Goal: Task Accomplishment & Management: Manage account settings

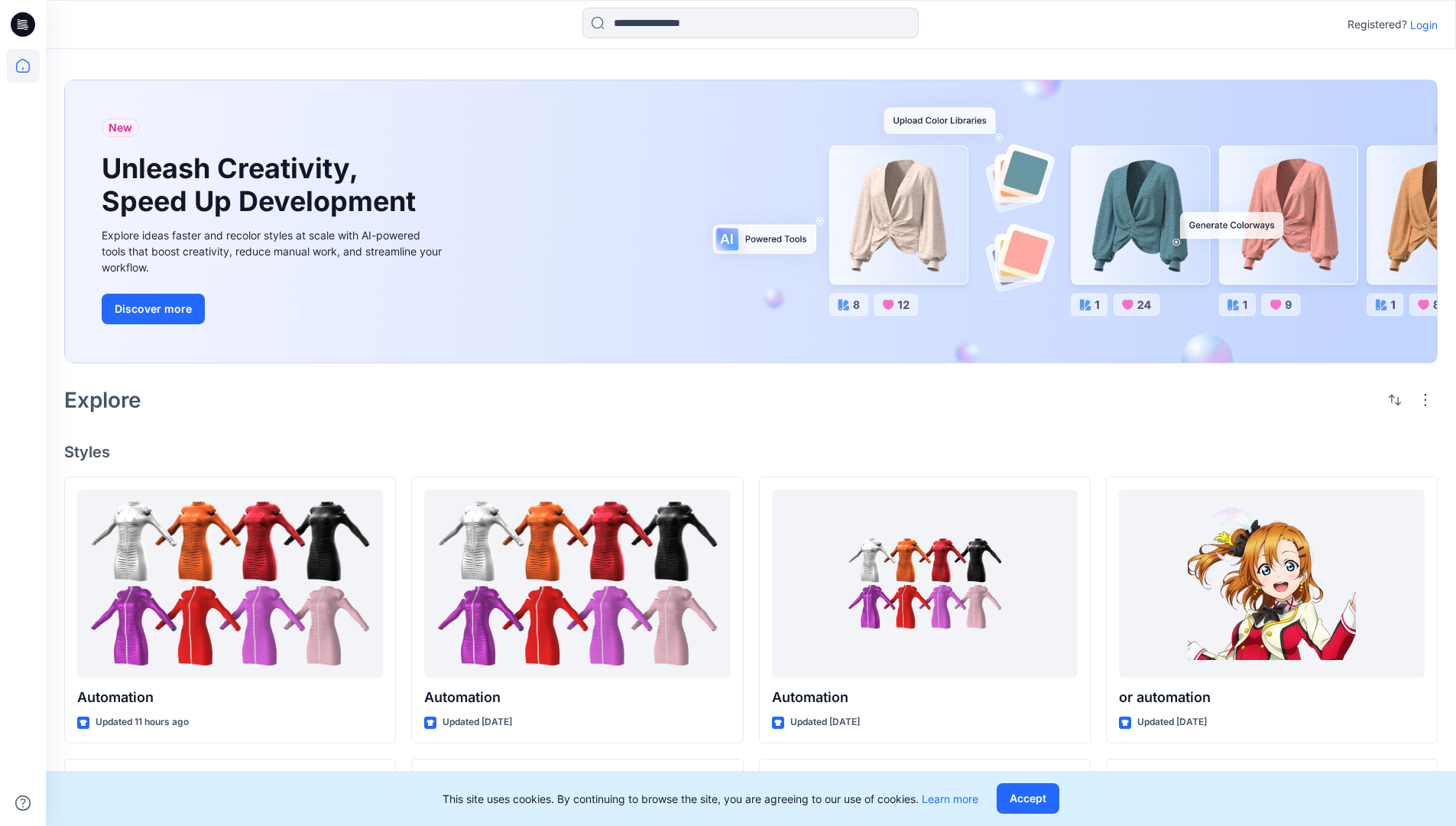
click at [1419, 24] on p "Login" at bounding box center [1423, 24] width 27 height 16
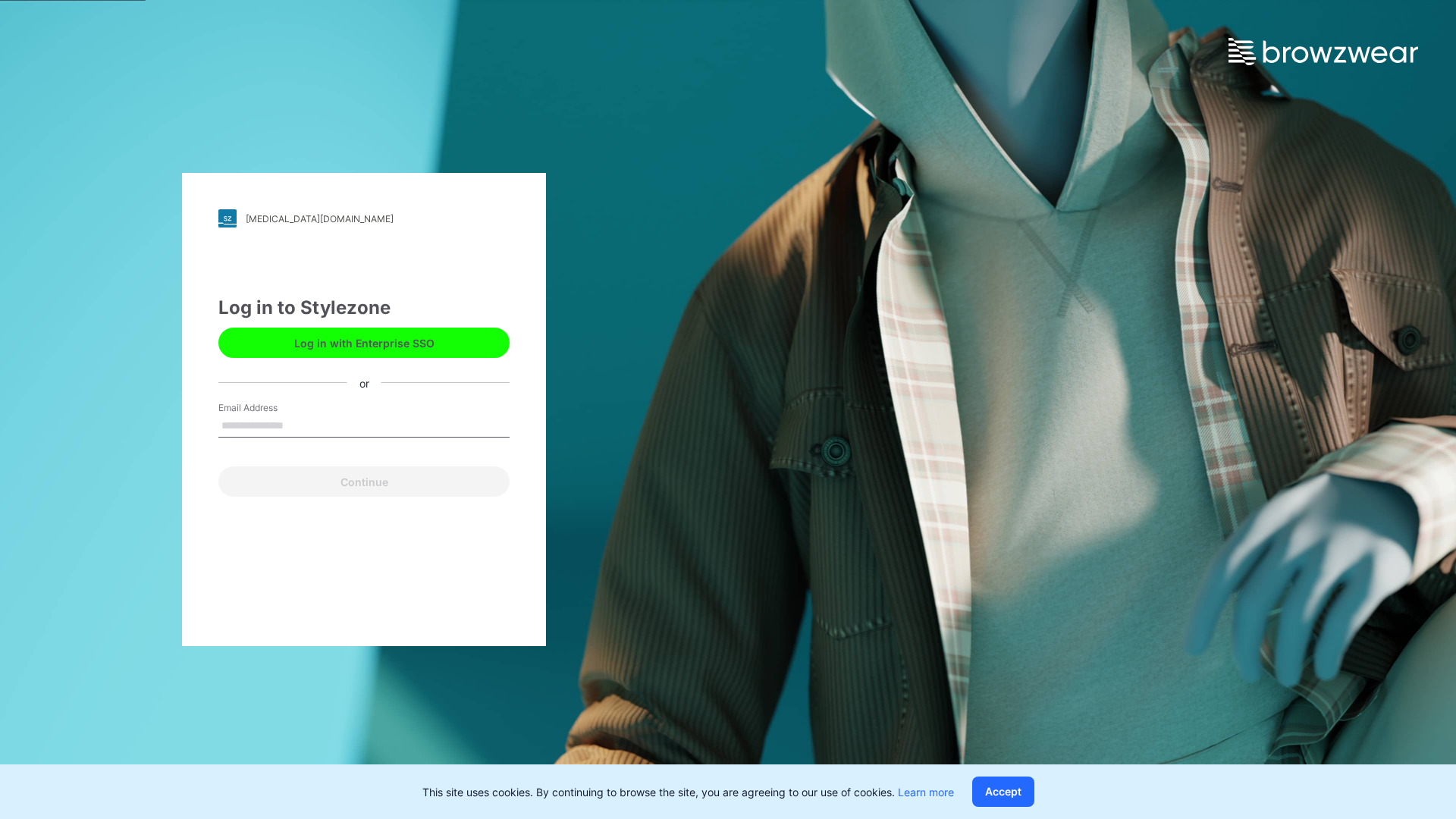
click at [300, 424] on input "Email Address" at bounding box center [364, 426] width 291 height 22
type input "**********"
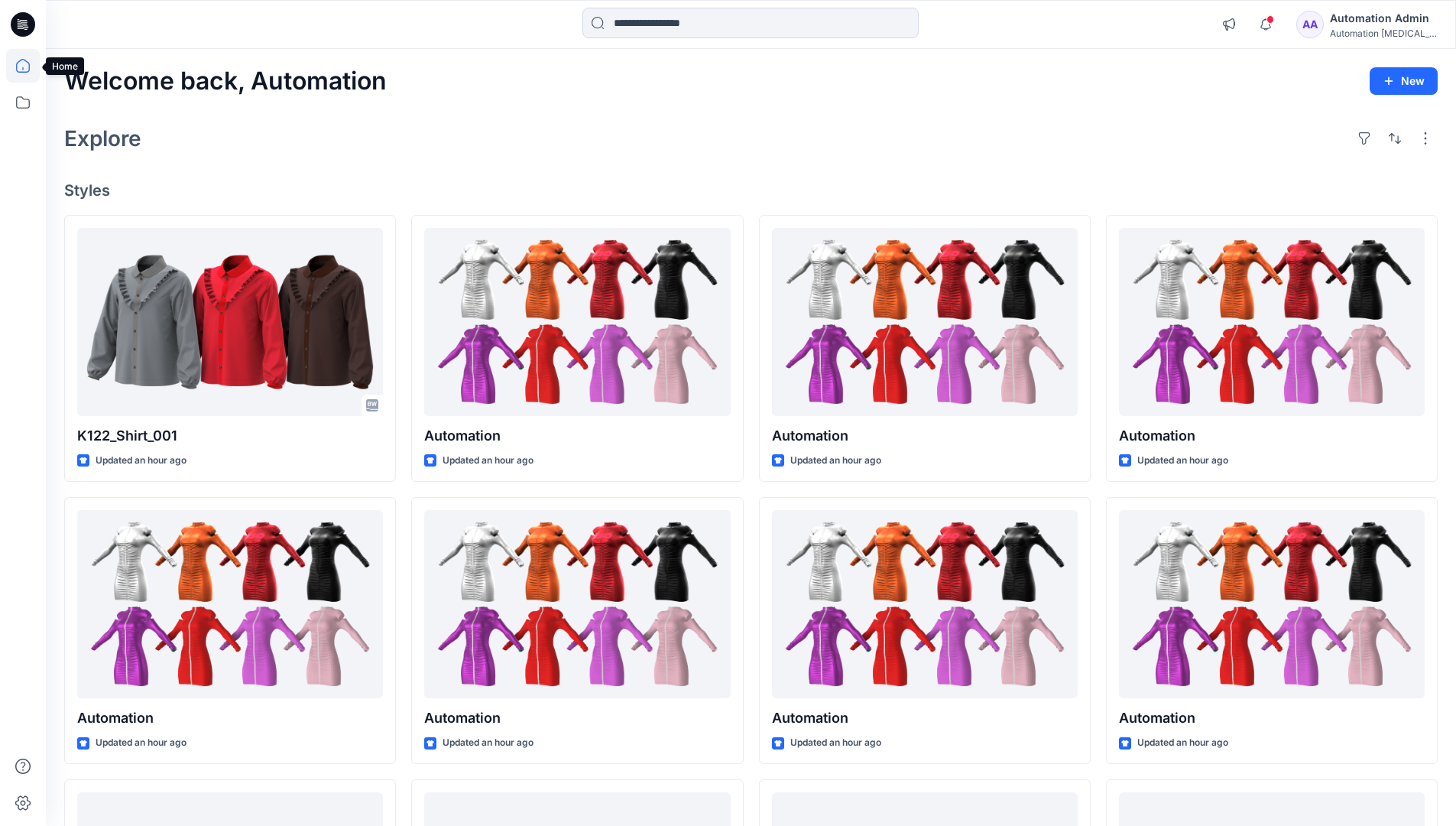
click at [29, 66] on icon at bounding box center [23, 66] width 14 height 14
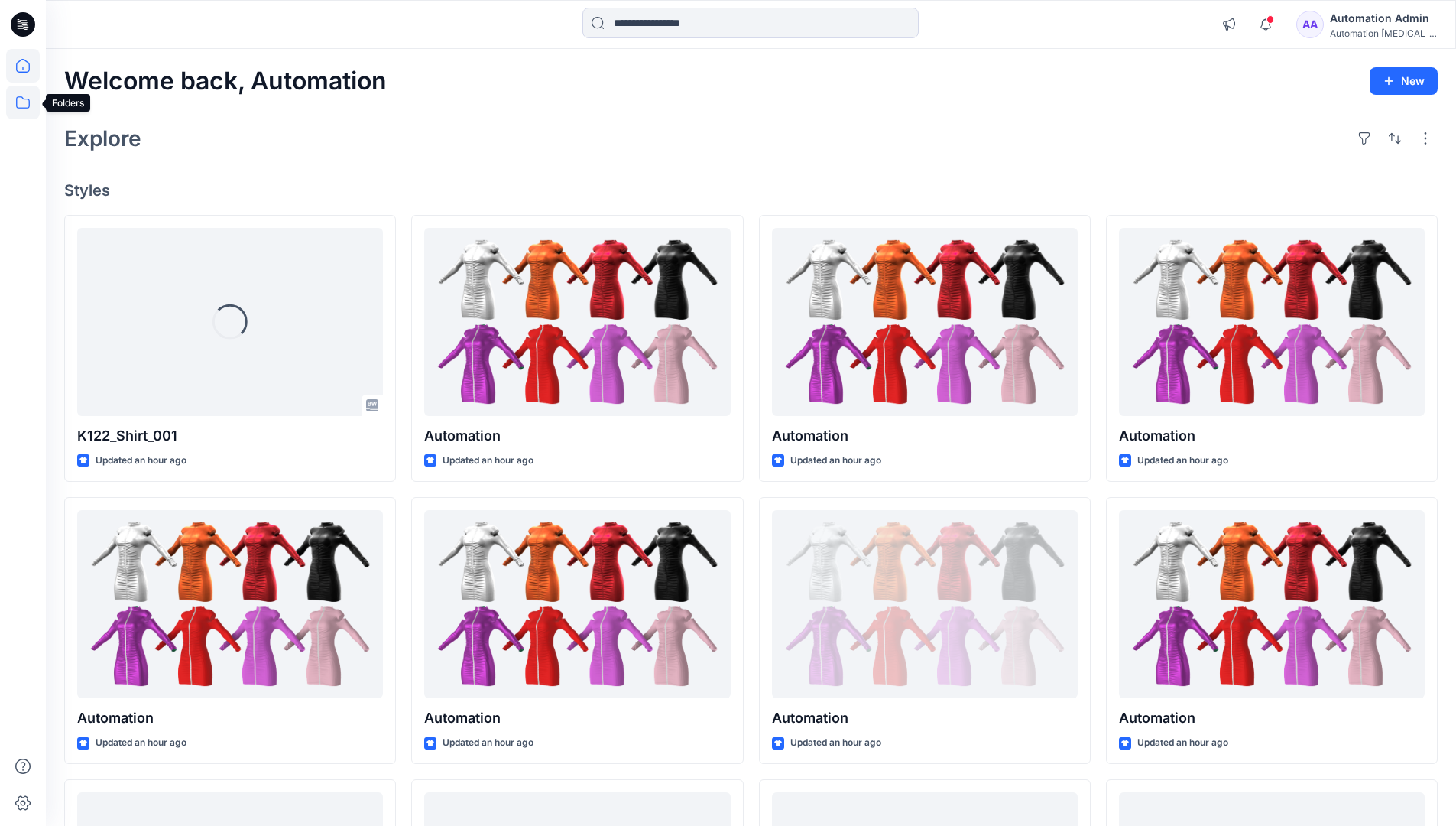
click at [27, 100] on icon at bounding box center [23, 102] width 34 height 34
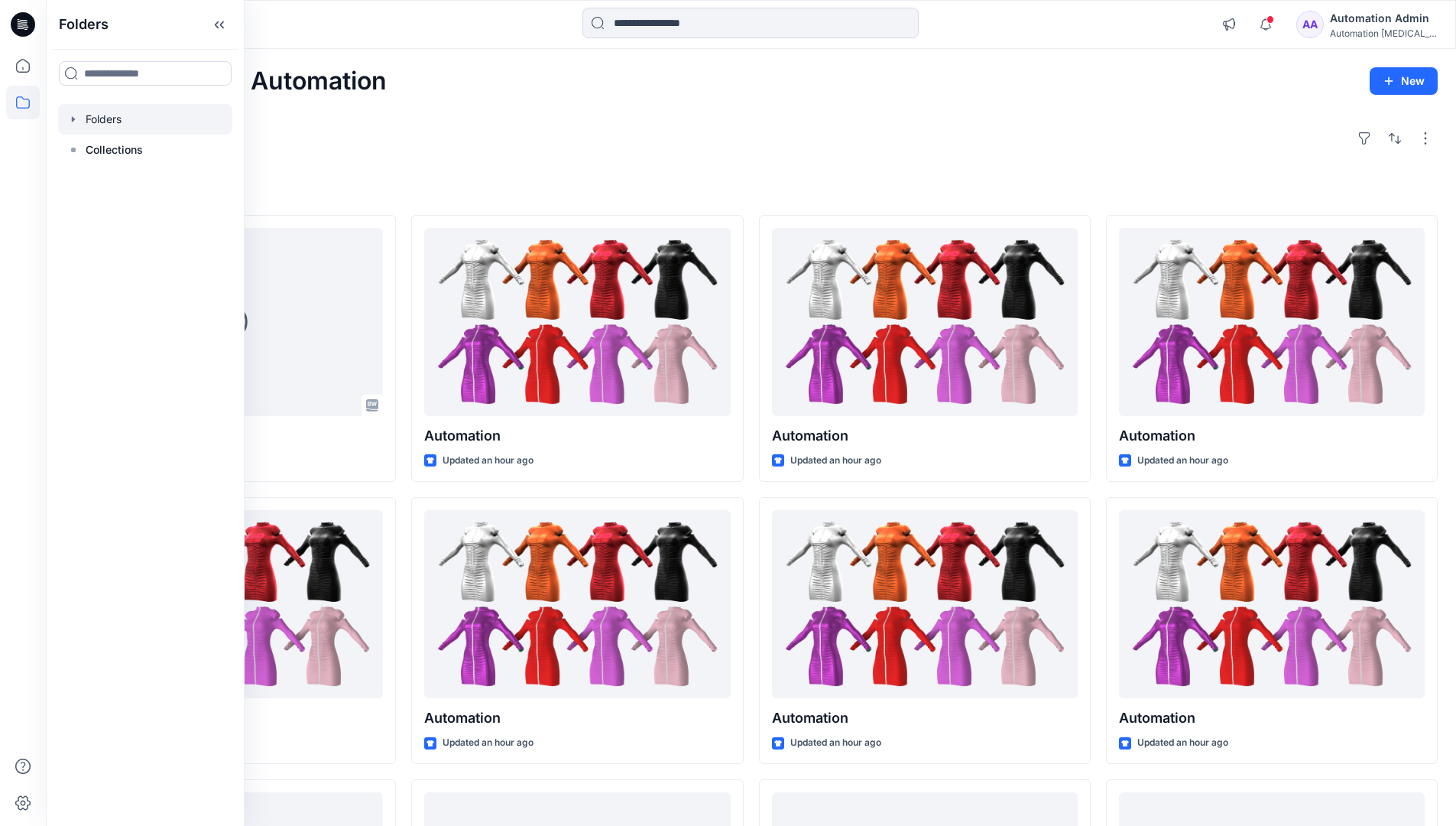
click at [113, 126] on div at bounding box center [145, 119] width 174 height 31
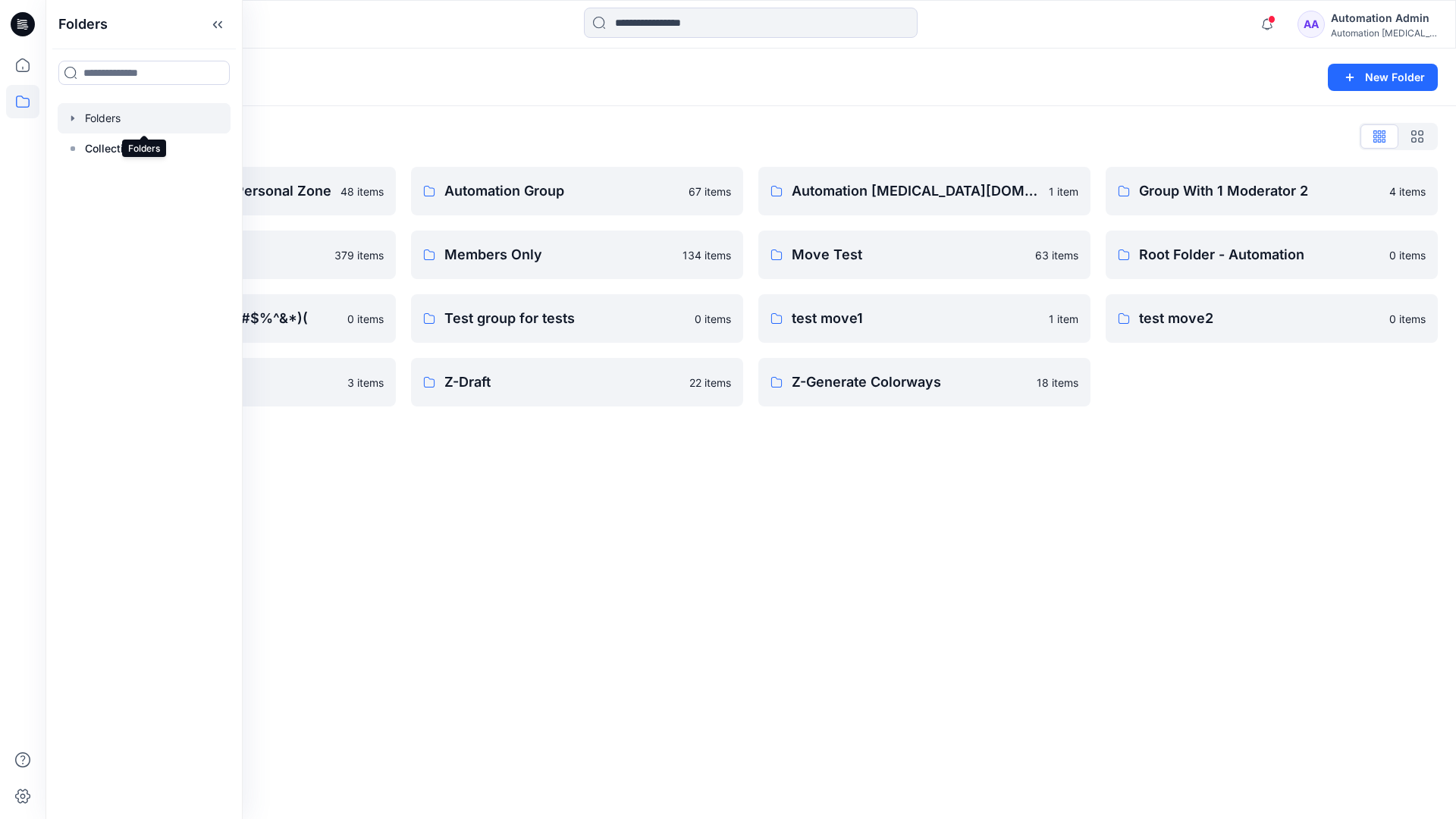
click at [633, 465] on div "Folders New Folder Folders List Automation Admin's Personal Zone 48 items membe…" at bounding box center [750, 433] width 1410 height 770
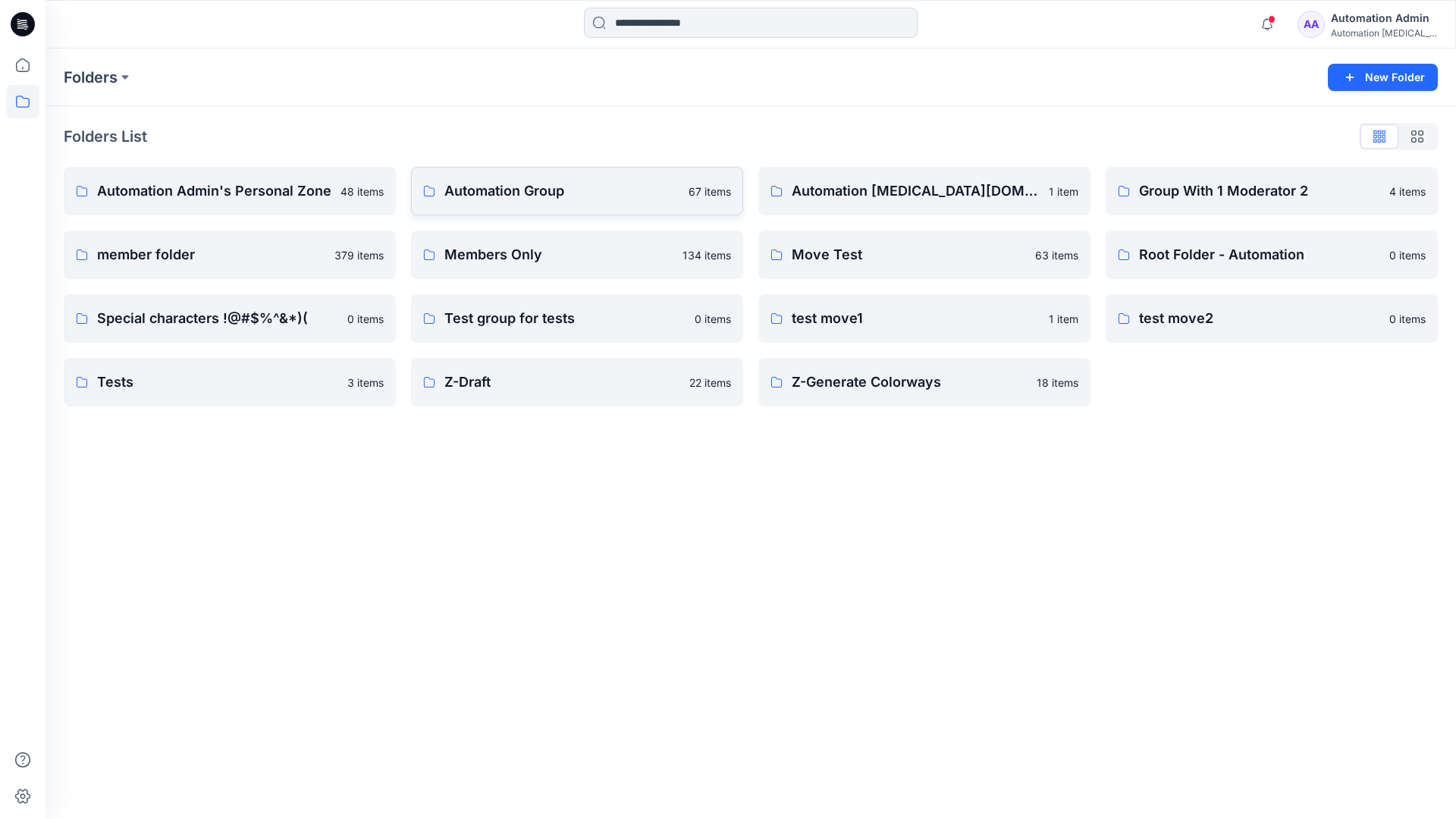
click at [533, 190] on p "Automation Group" at bounding box center [561, 191] width 235 height 21
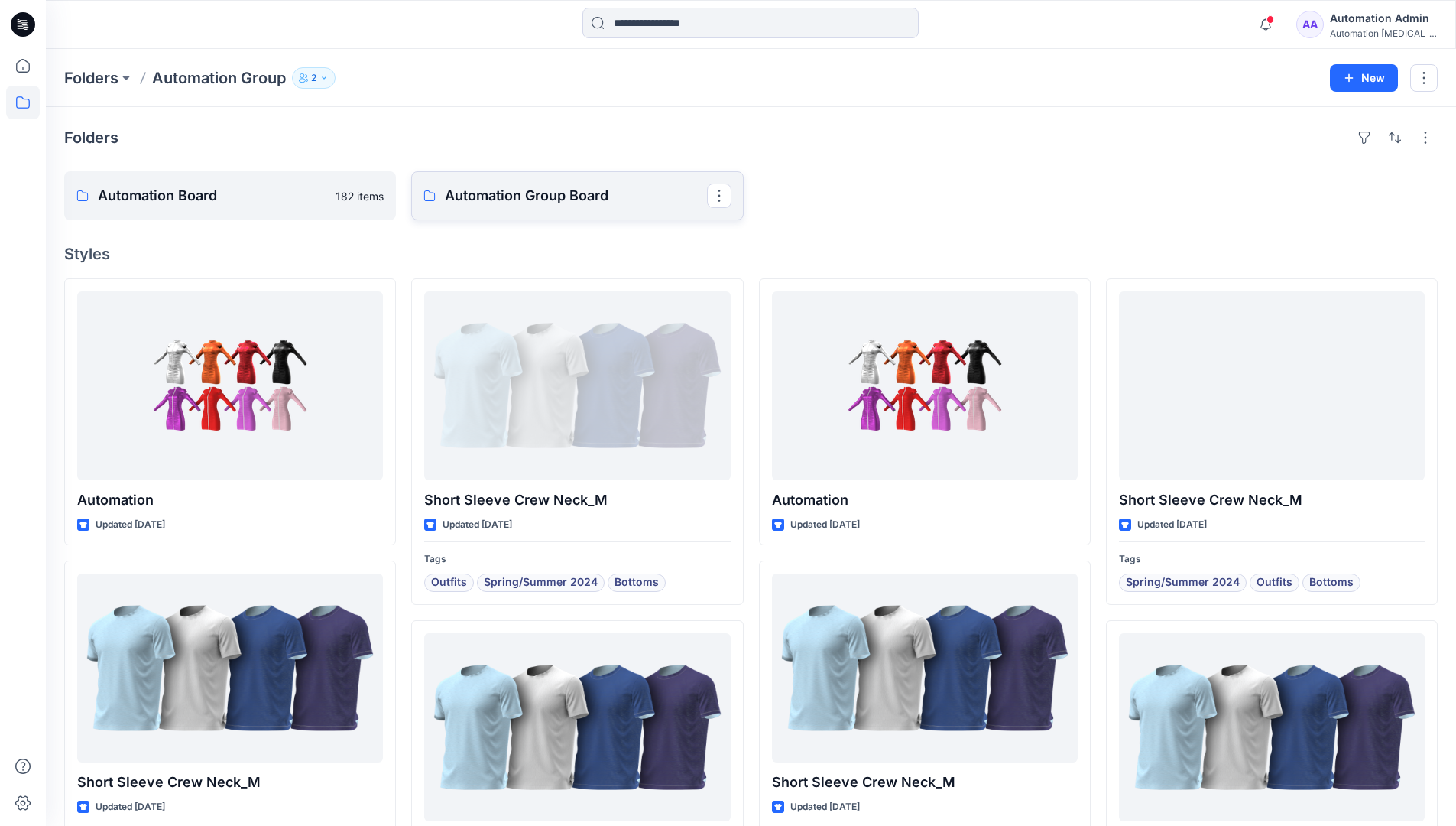
click at [559, 209] on link "Automation Group Board" at bounding box center [576, 195] width 331 height 49
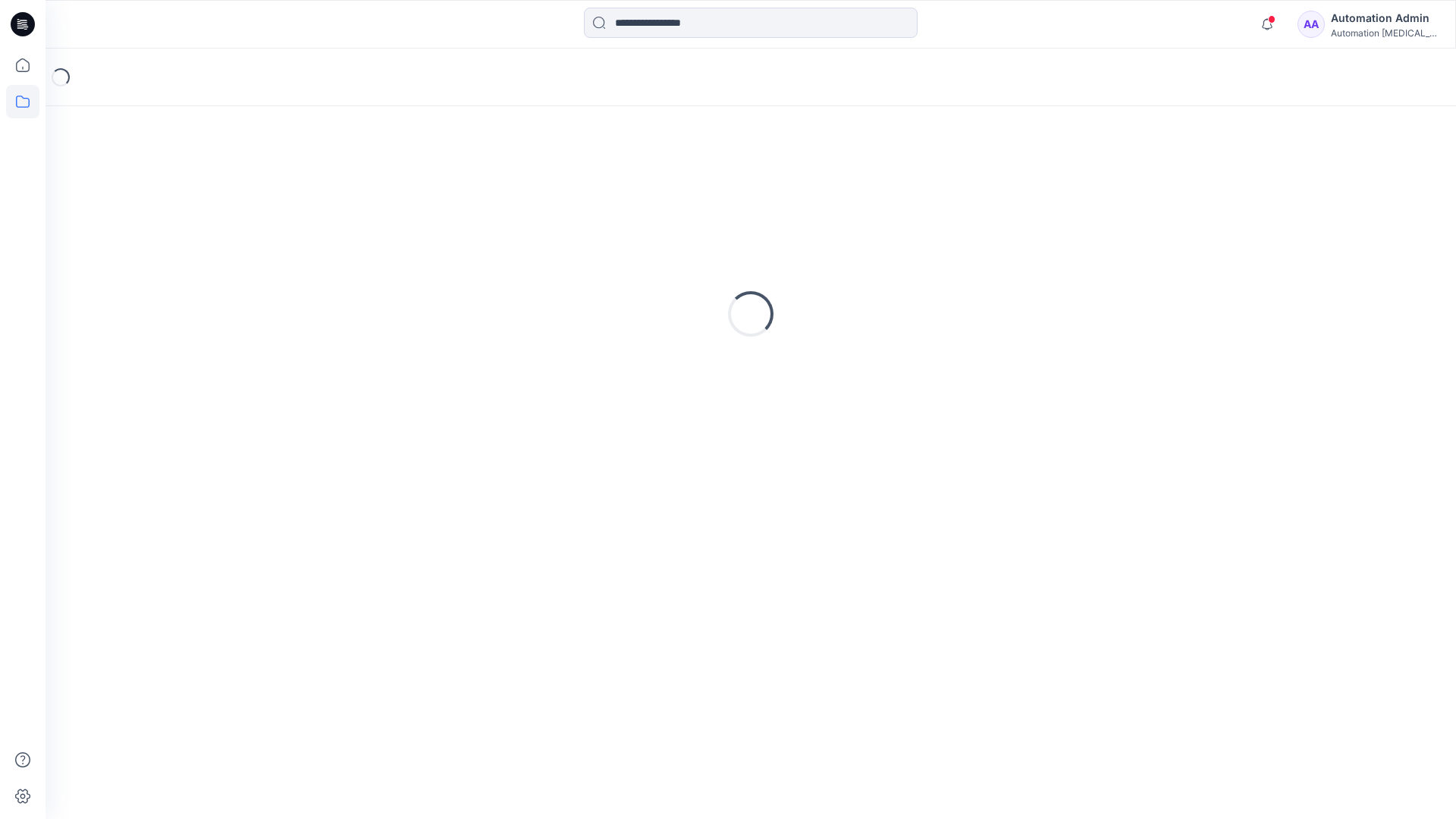
click at [21, 100] on icon at bounding box center [23, 101] width 34 height 34
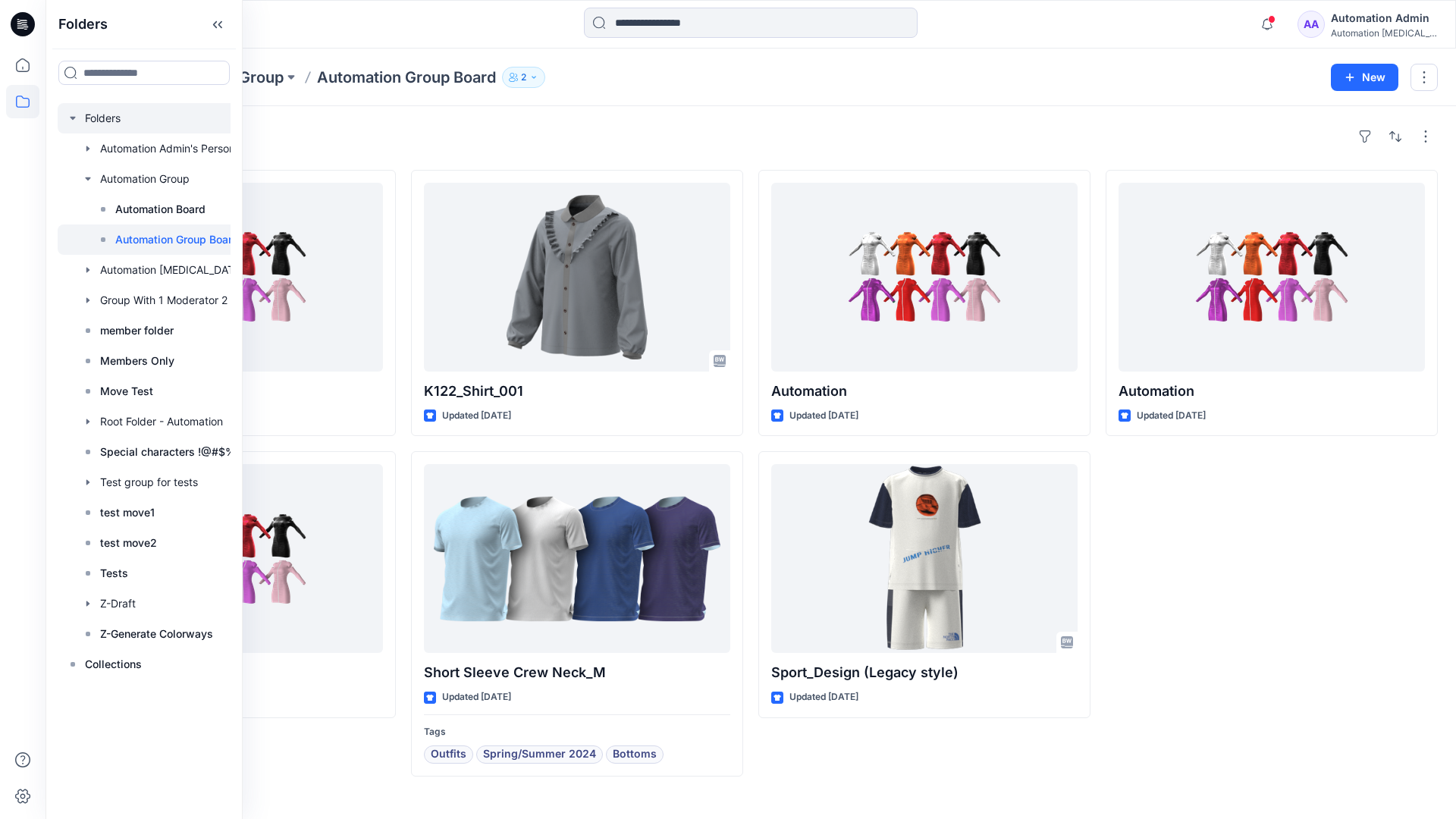
click at [92, 116] on div at bounding box center [164, 118] width 212 height 31
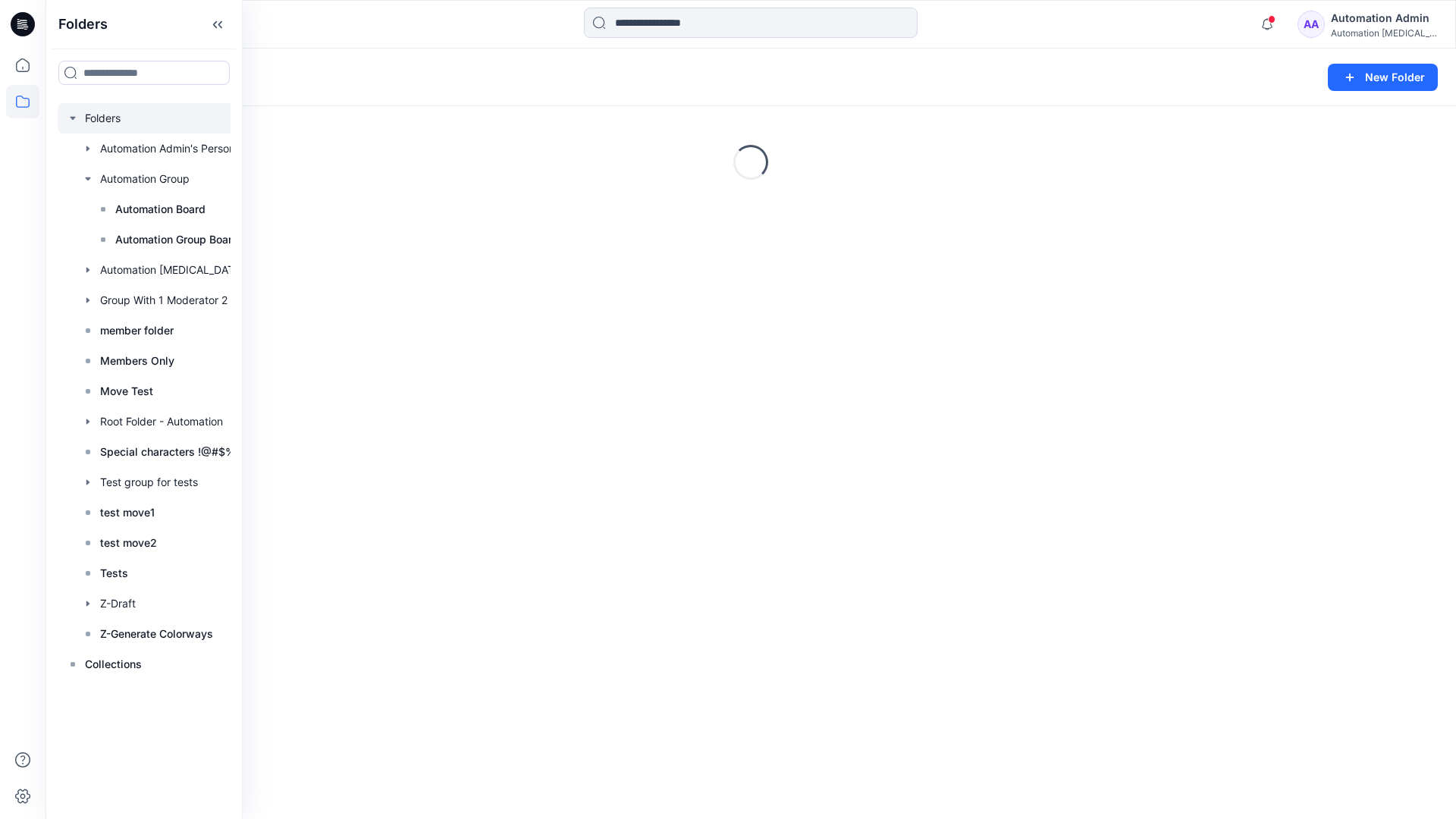
click at [74, 116] on icon "button" at bounding box center [73, 118] width 12 height 12
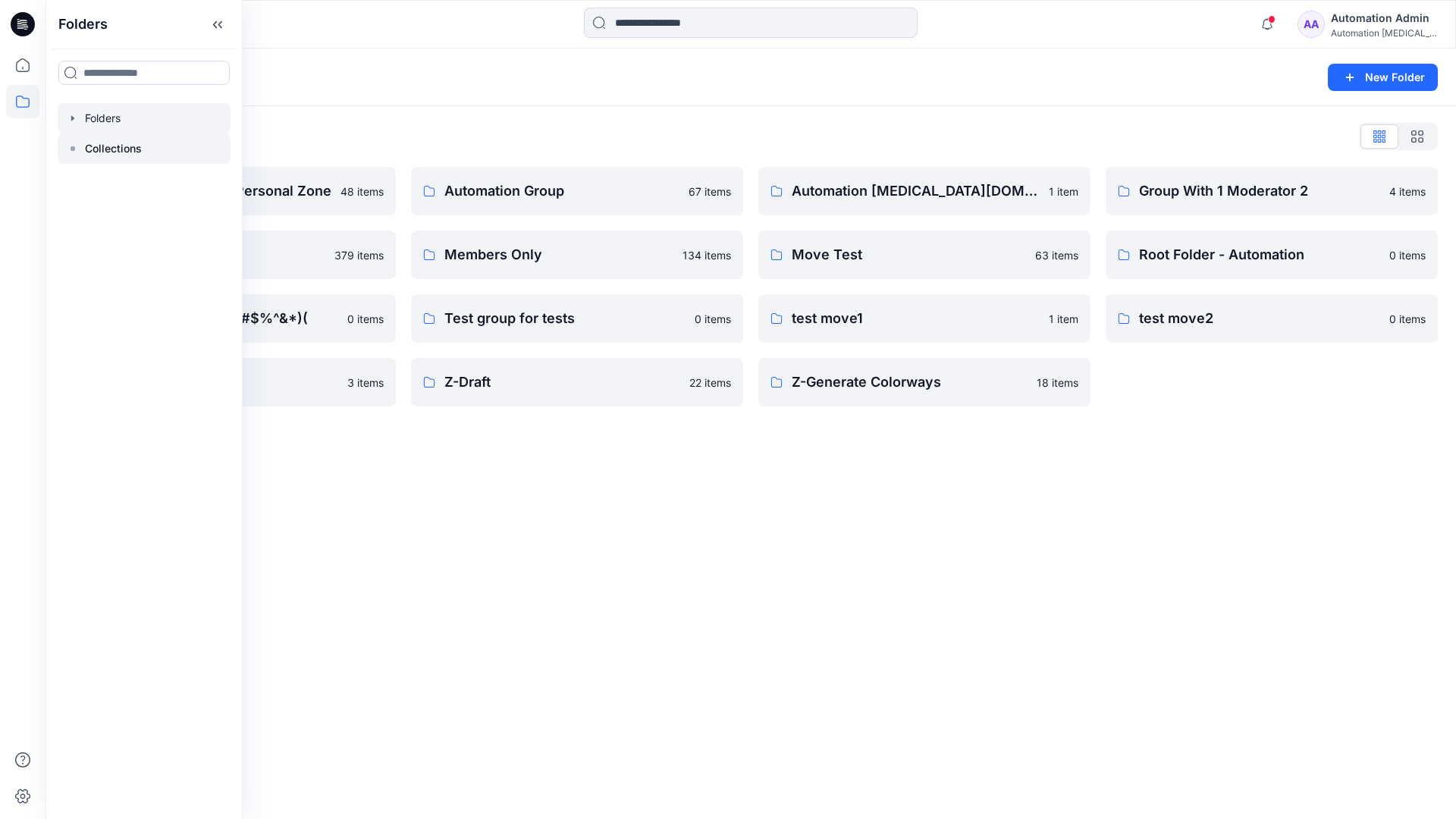
click at [99, 146] on p "Collections" at bounding box center [113, 149] width 57 height 19
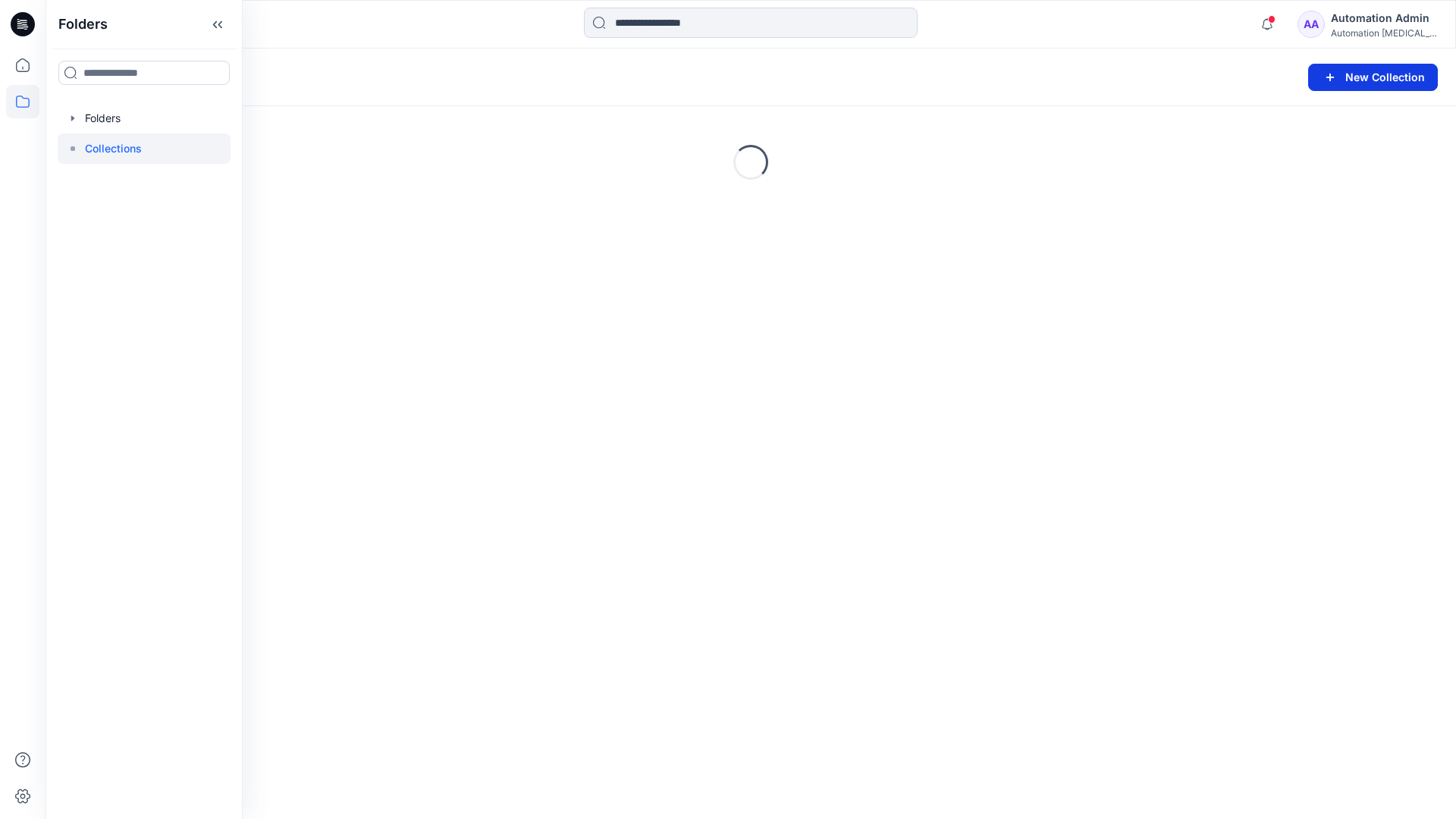
click at [1344, 80] on button "New Collection" at bounding box center [1372, 76] width 129 height 27
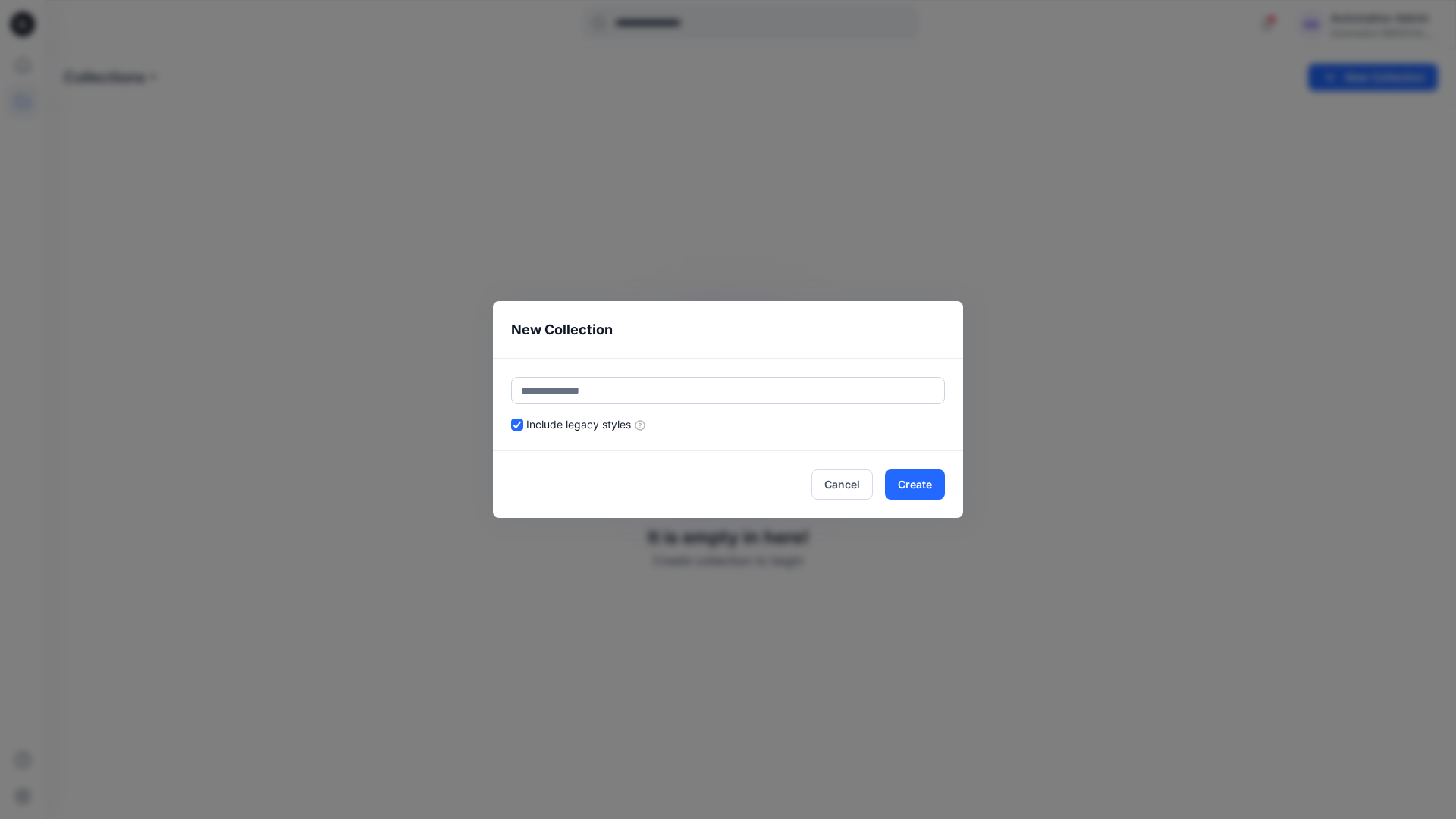
click at [681, 380] on input "text" at bounding box center [728, 390] width 434 height 27
type input "**********"
click at [925, 488] on button "Create" at bounding box center [914, 484] width 60 height 31
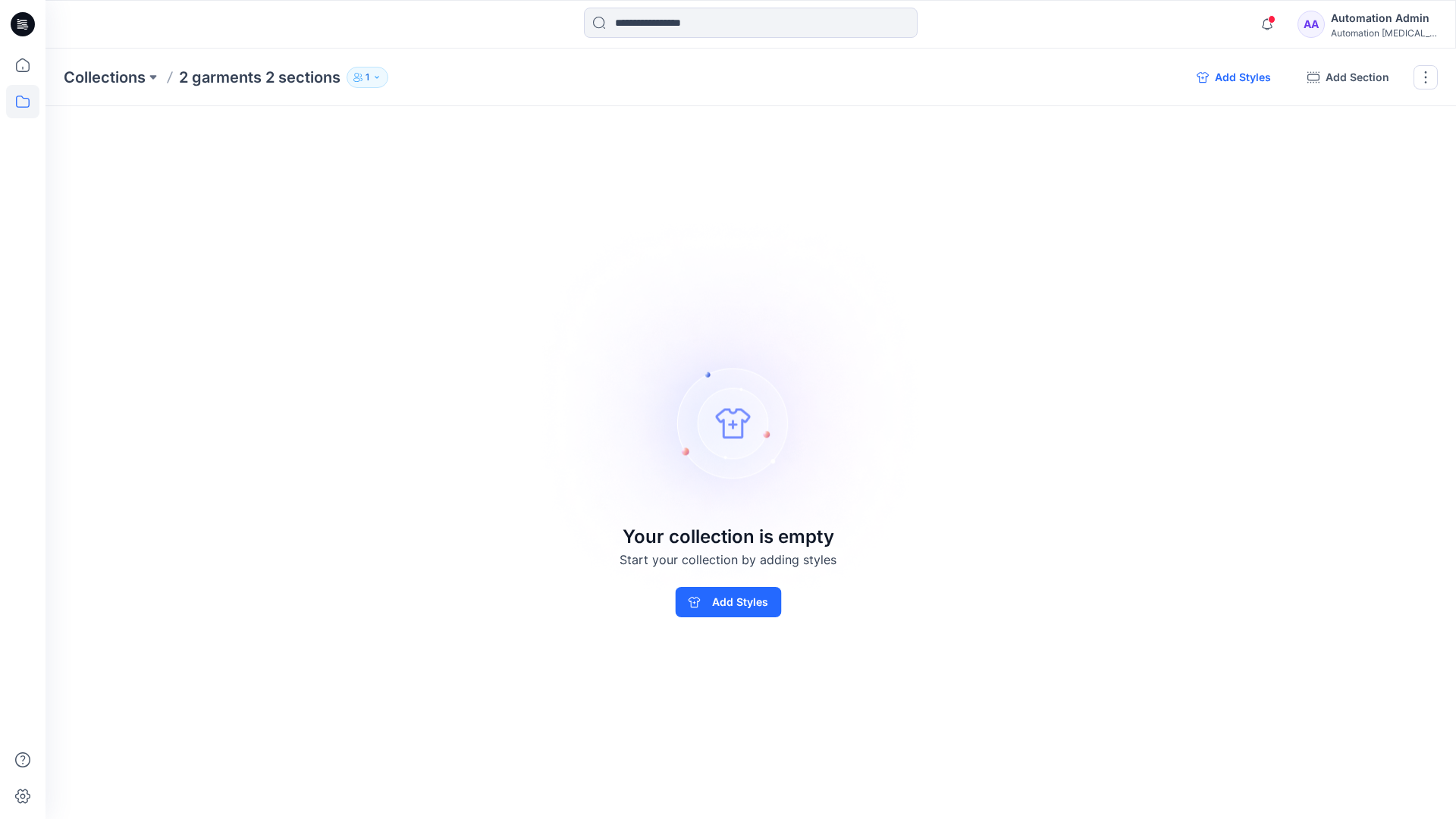
click at [1229, 80] on button "Add Styles" at bounding box center [1234, 77] width 99 height 24
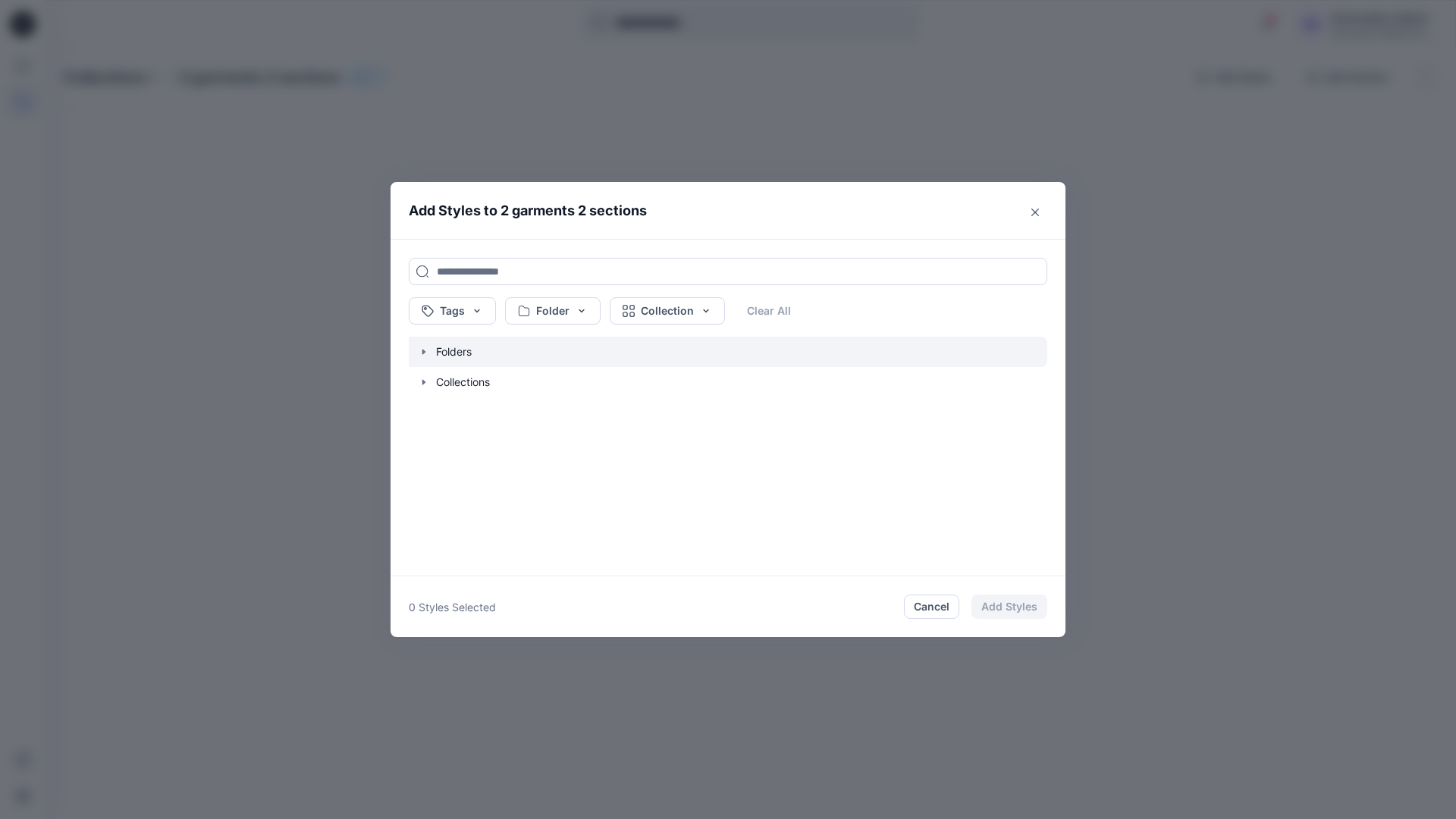
click at [423, 353] on icon "button" at bounding box center [424, 352] width 3 height 6
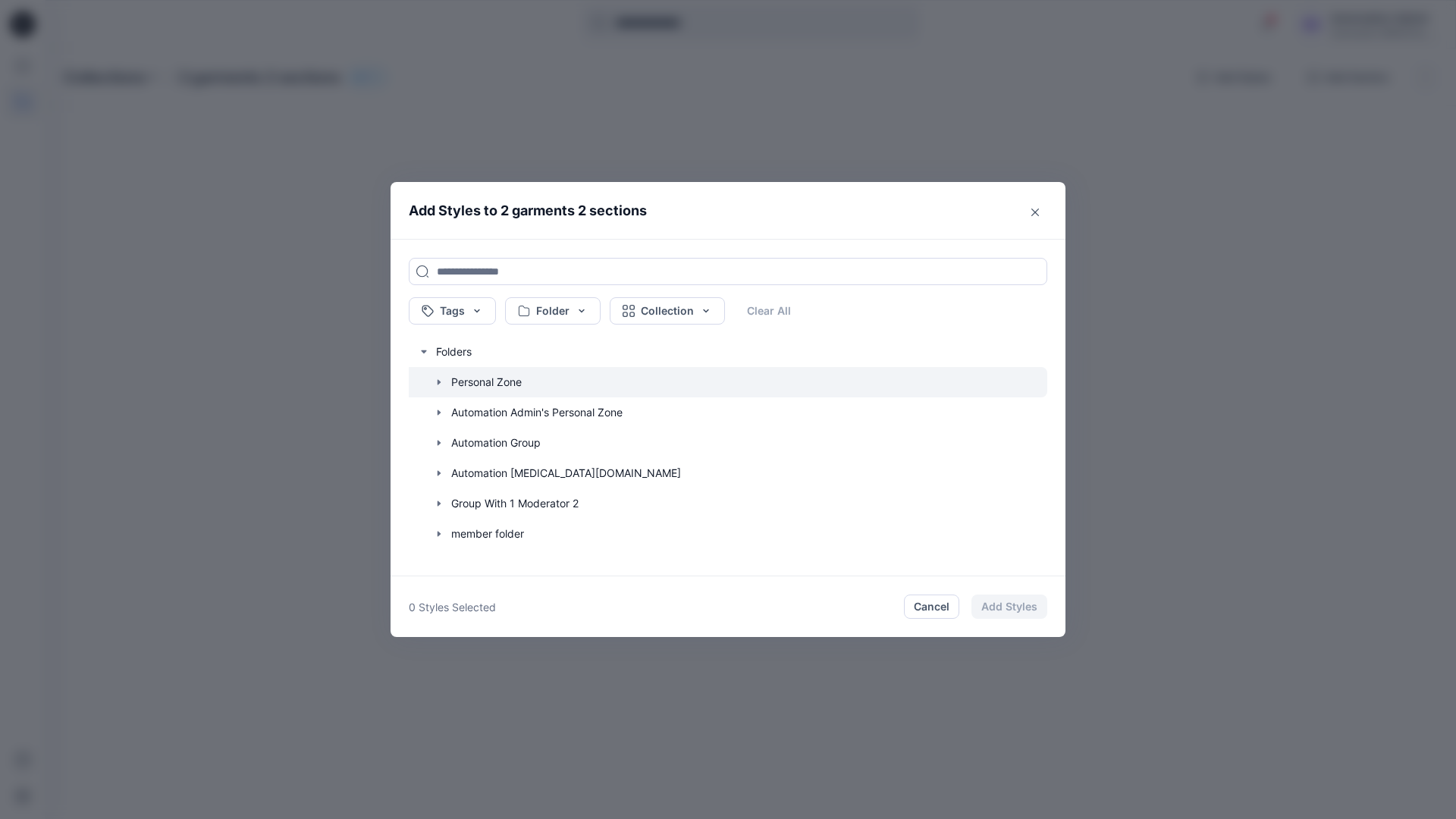
click at [437, 380] on icon "button" at bounding box center [438, 382] width 12 height 12
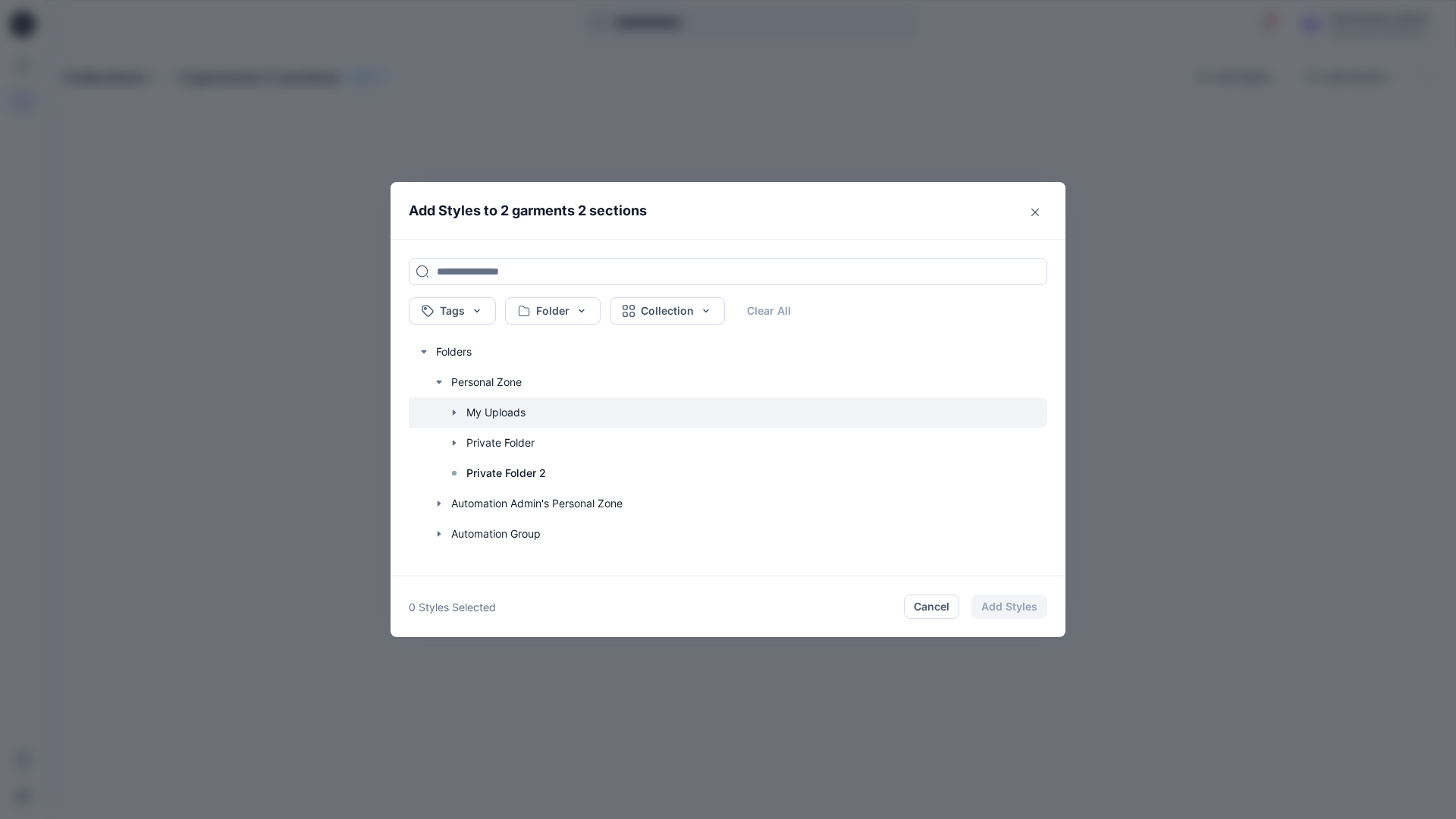
click at [454, 410] on icon "button" at bounding box center [453, 412] width 12 height 12
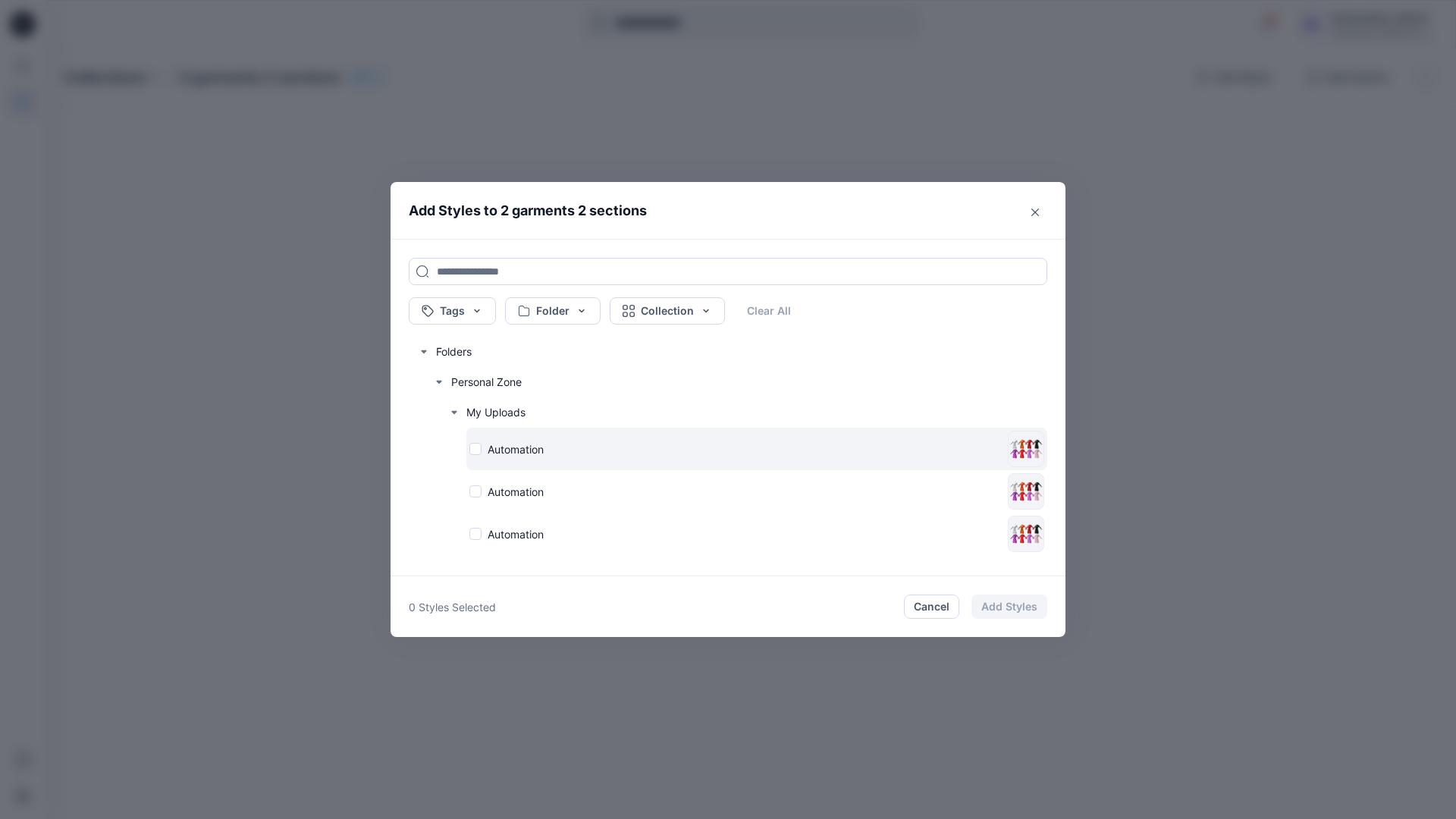
click at [476, 448] on div "Automation" at bounding box center [735, 449] width 533 height 16
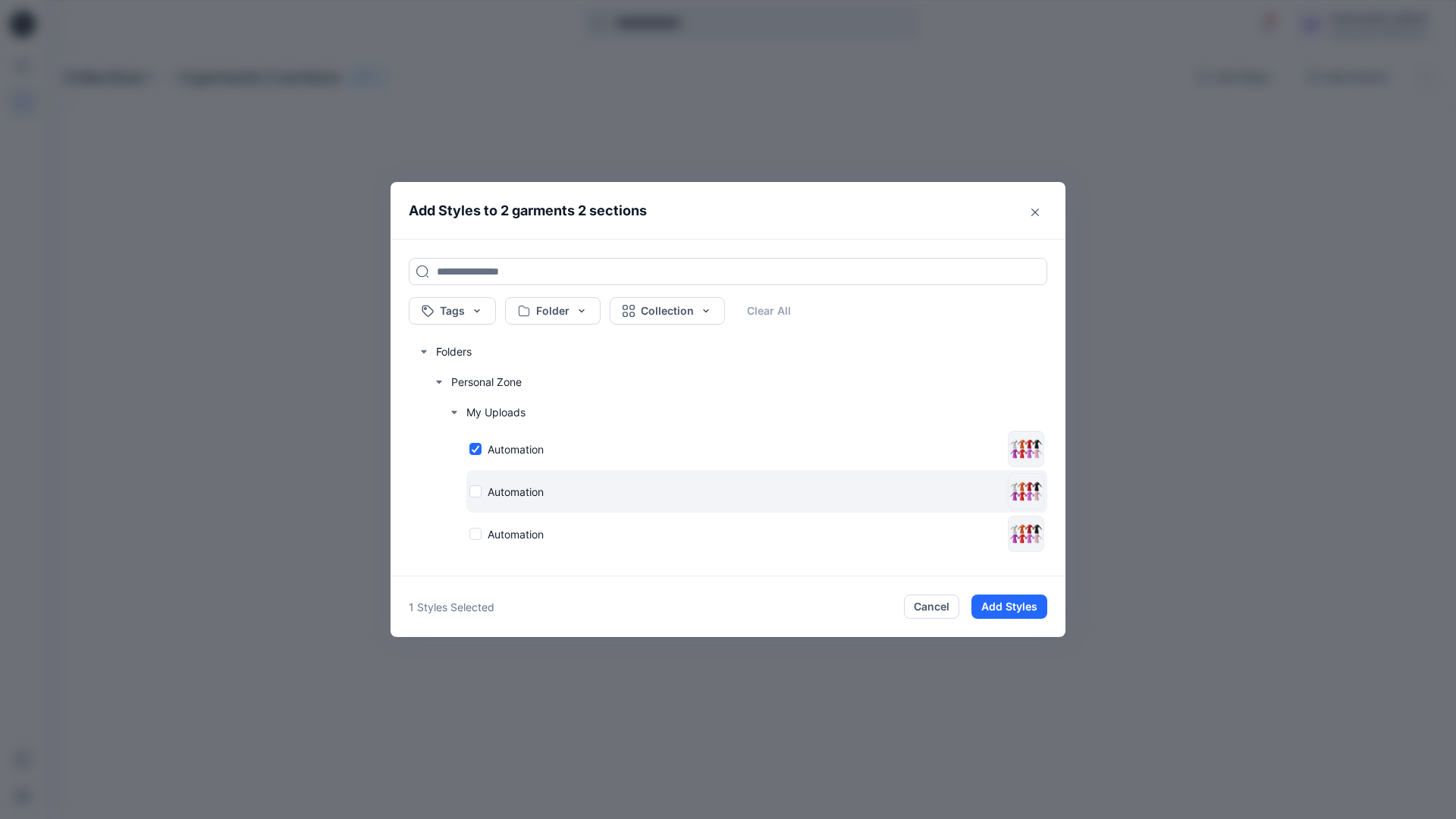
click at [476, 490] on div "Automation" at bounding box center [735, 491] width 533 height 16
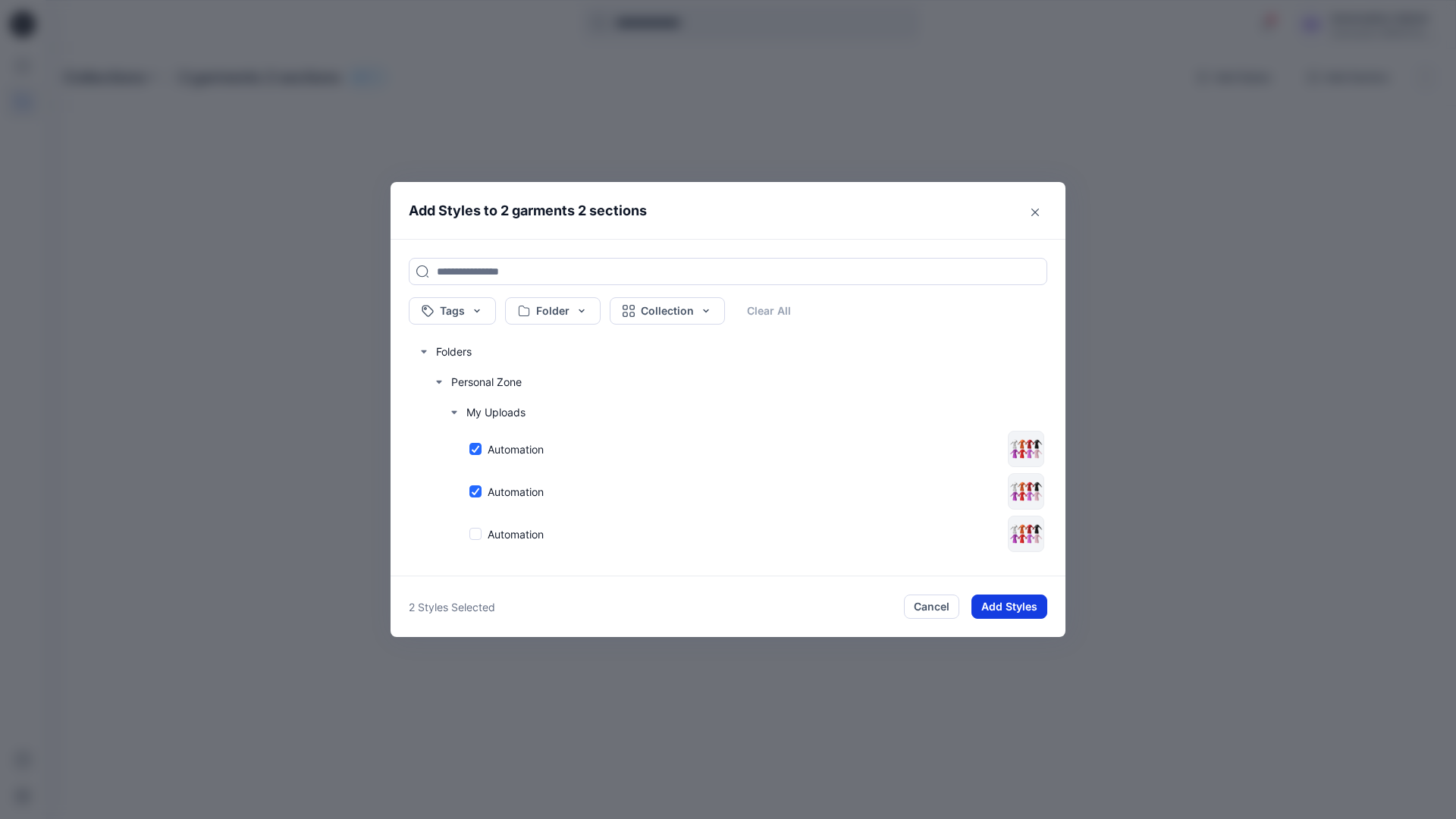
click at [1021, 602] on button "Add Styles" at bounding box center [1008, 607] width 75 height 24
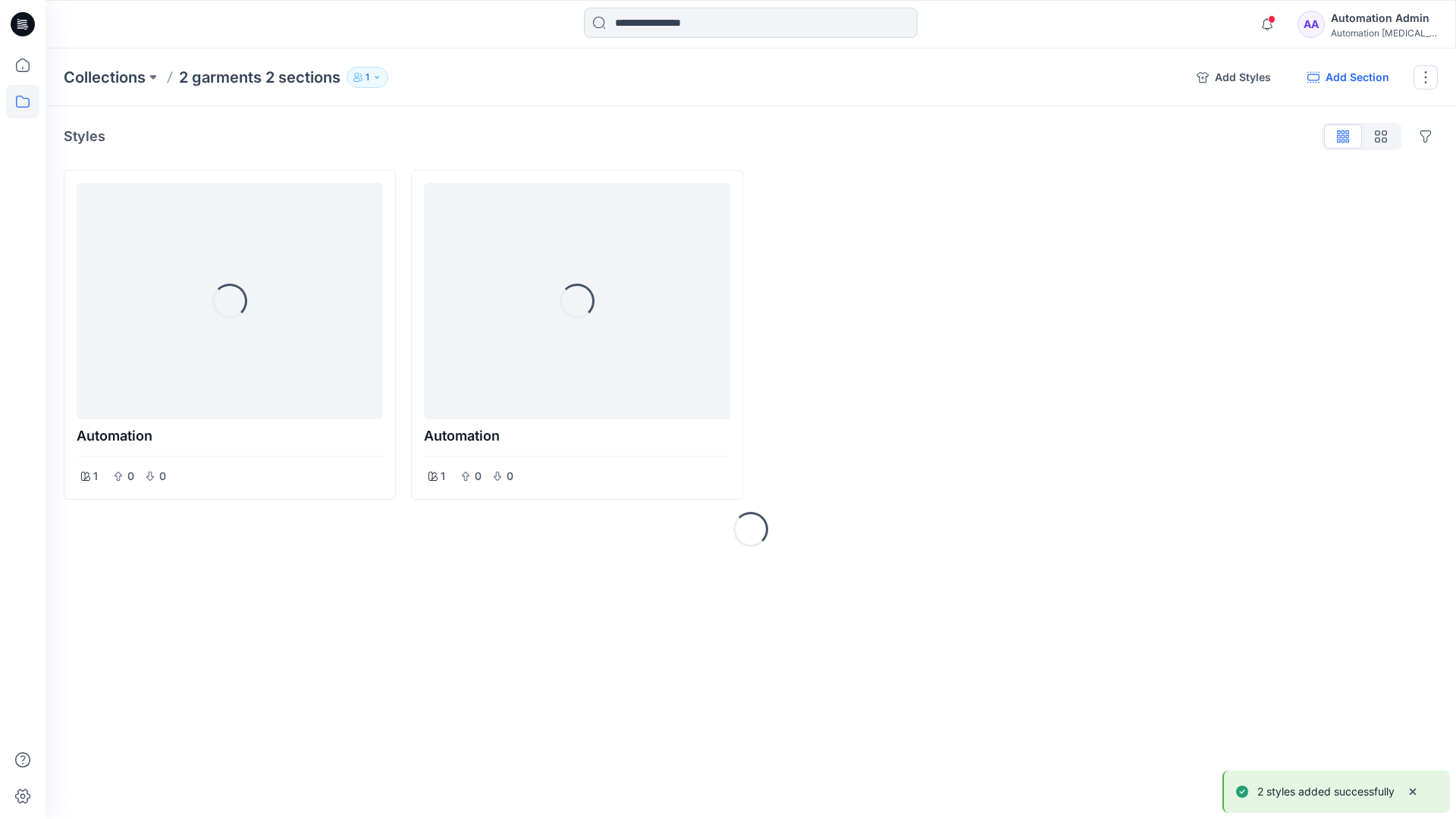
click at [1364, 78] on button "Add Section" at bounding box center [1348, 77] width 106 height 24
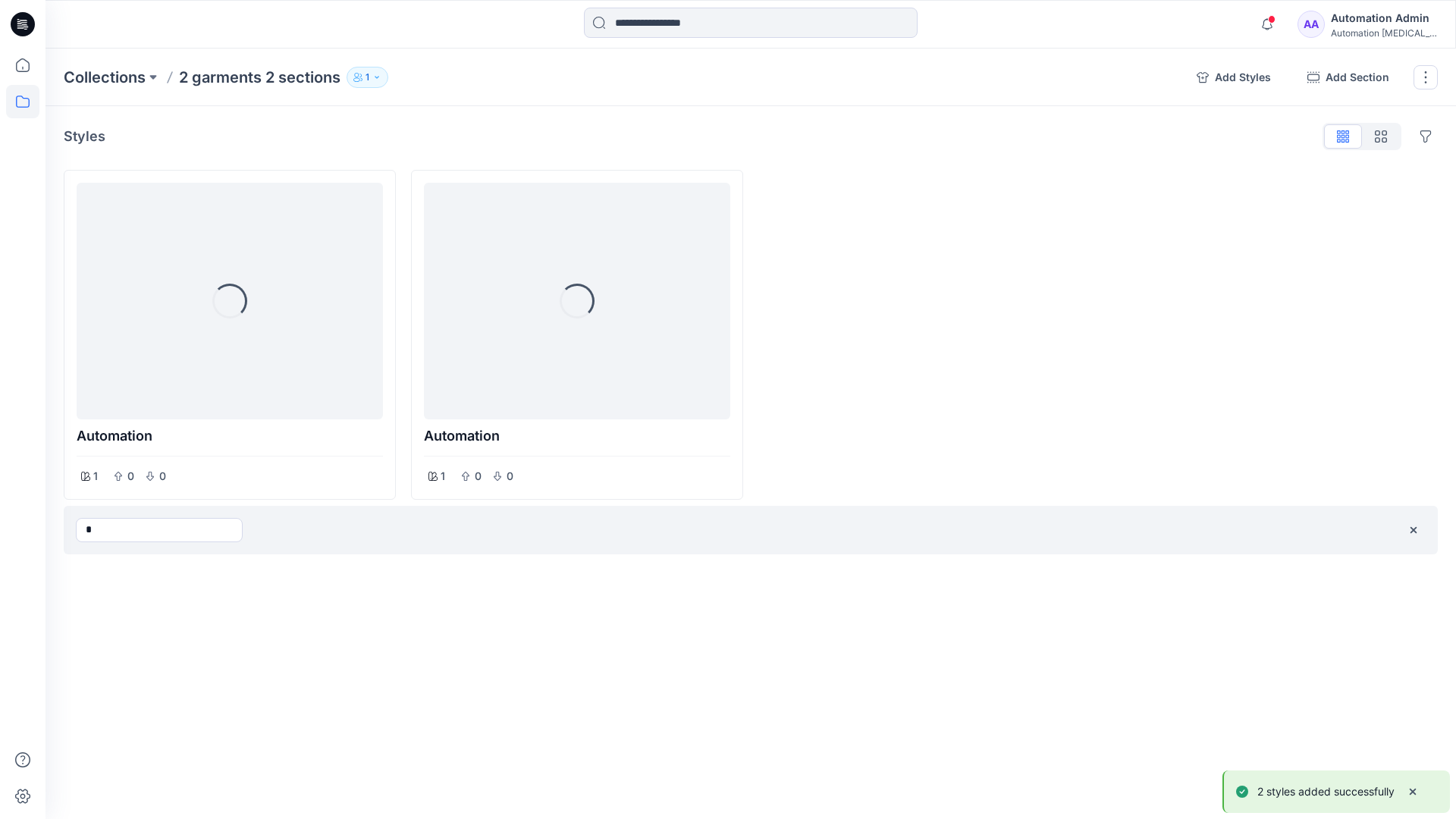
type input "*"
click at [868, 598] on div "Collections 2 garments 2 sections 1 Add Styles Add Section Rename Collection Cl…" at bounding box center [750, 433] width 1410 height 770
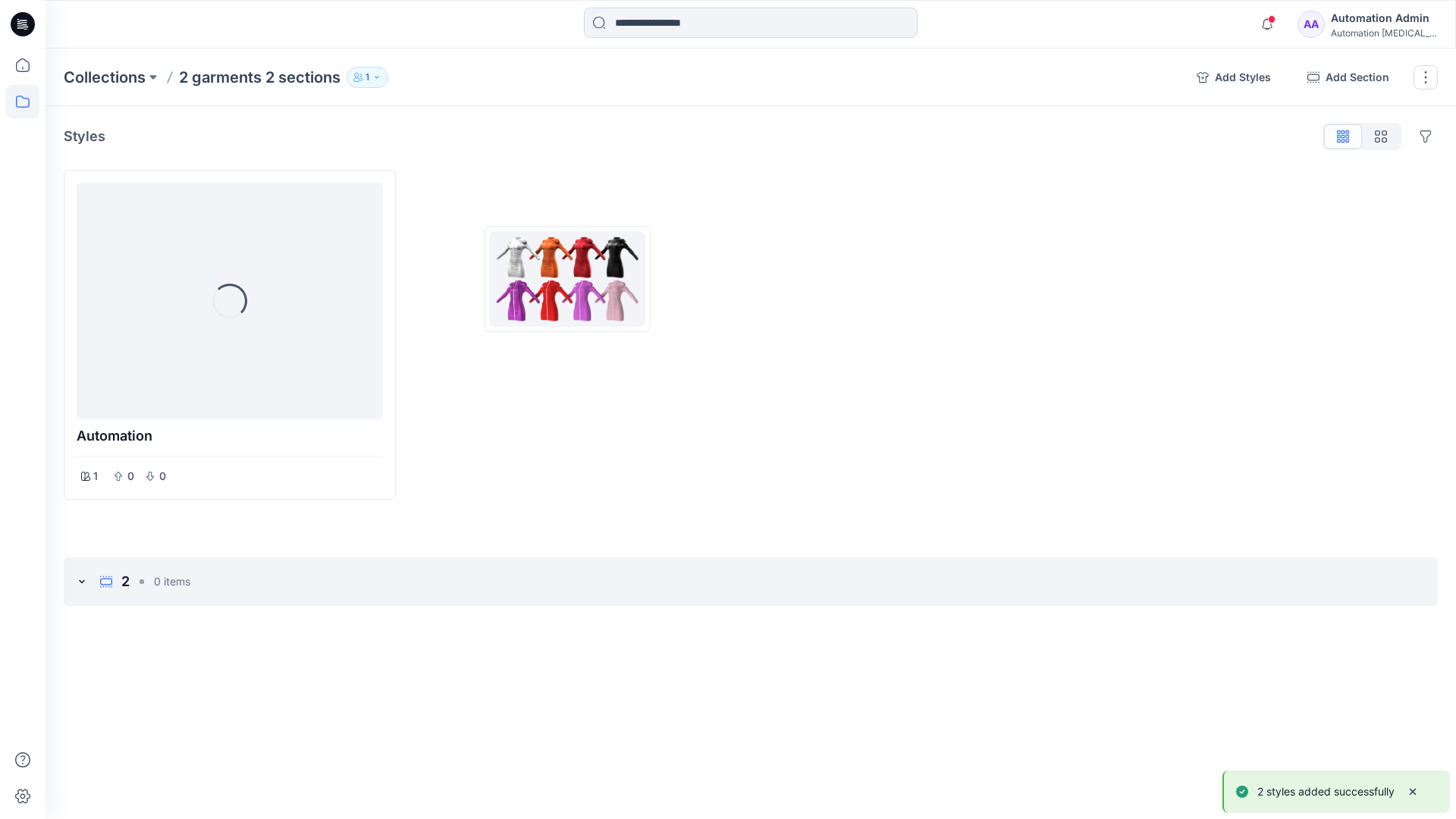
drag, startPoint x: 868, startPoint y: 598, endPoint x: 386, endPoint y: 615, distance: 482.3
click at [386, 615] on div "Styles Hide Legacy Styles Loading... Automation 1 0 0 Automation 1 0 0 Add Sect…" at bounding box center [750, 398] width 1410 height 584
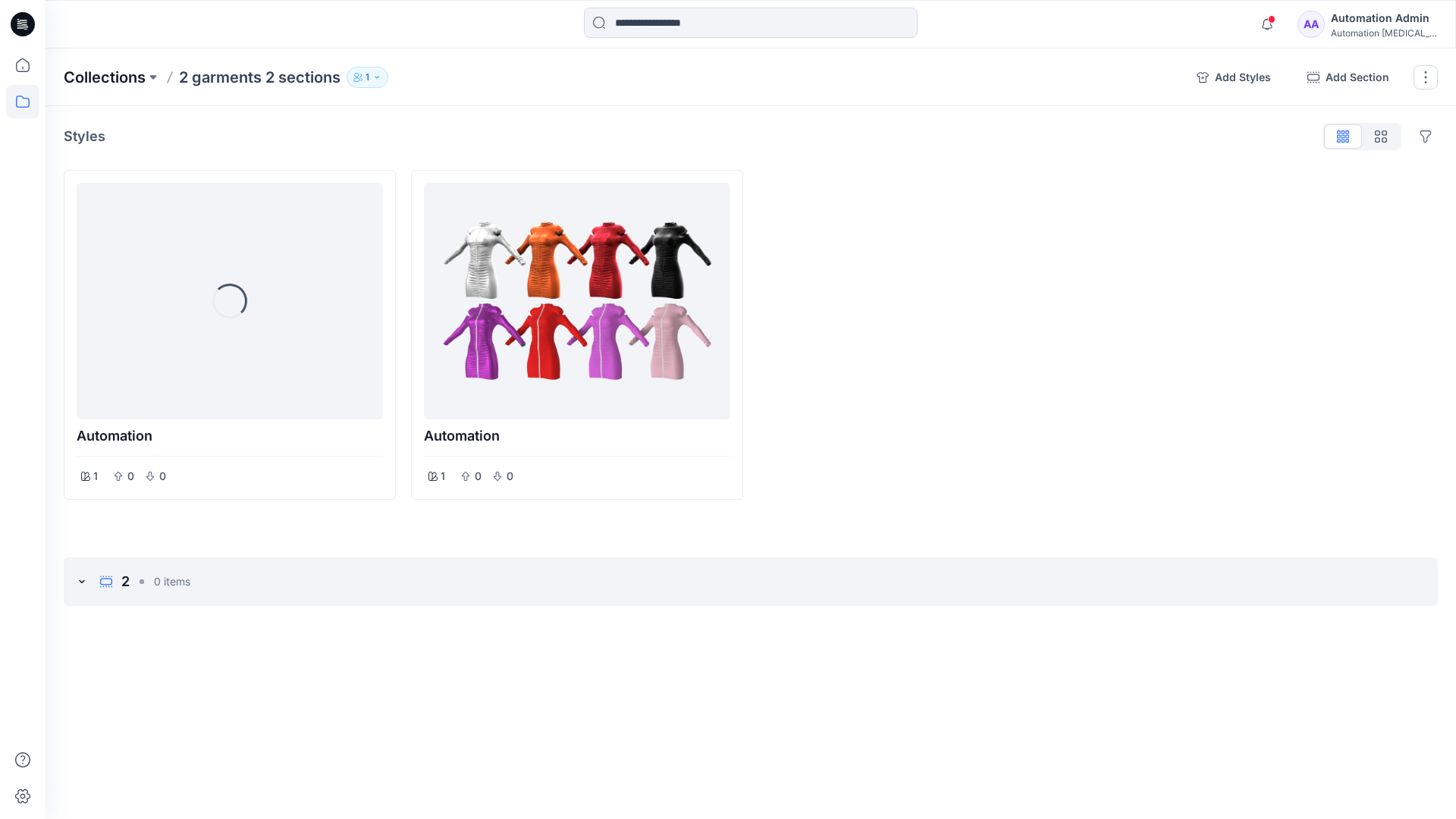
click at [120, 72] on p "Collections" at bounding box center [104, 77] width 82 height 21
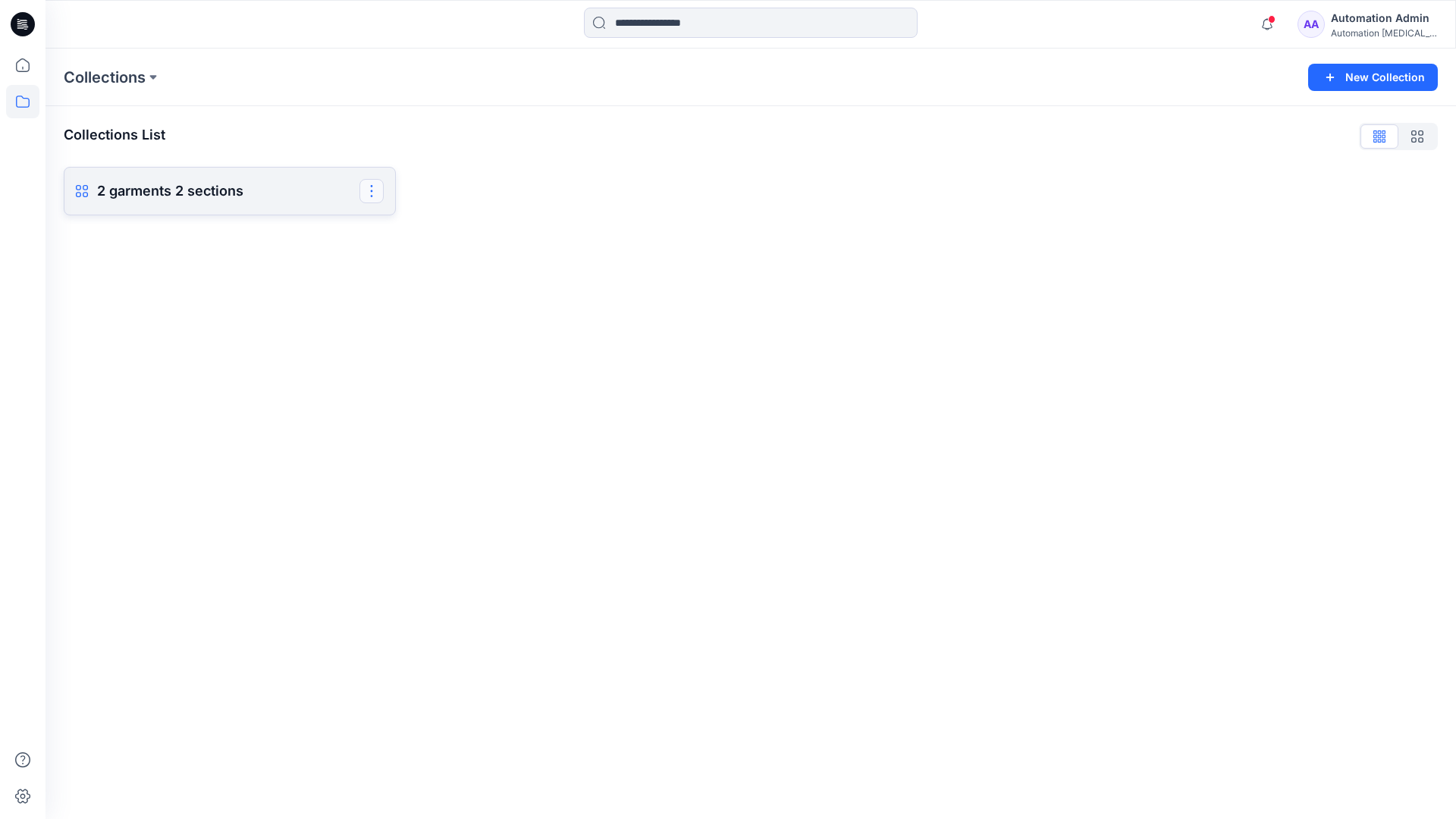
click at [378, 197] on button "button" at bounding box center [371, 191] width 24 height 24
click at [293, 329] on button "Delete Collection" at bounding box center [299, 330] width 164 height 28
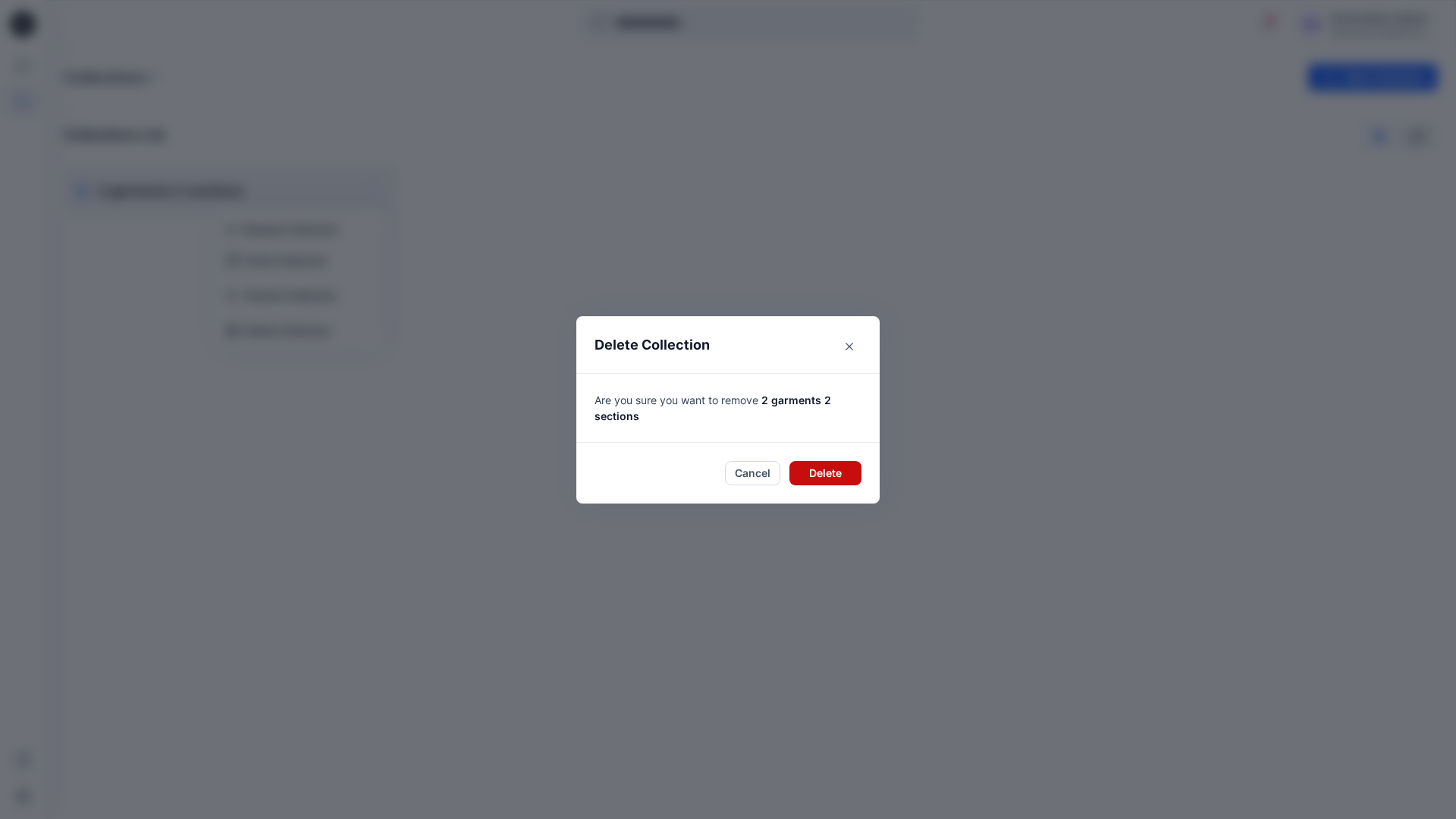
click at [828, 472] on button "Delete" at bounding box center [825, 473] width 72 height 24
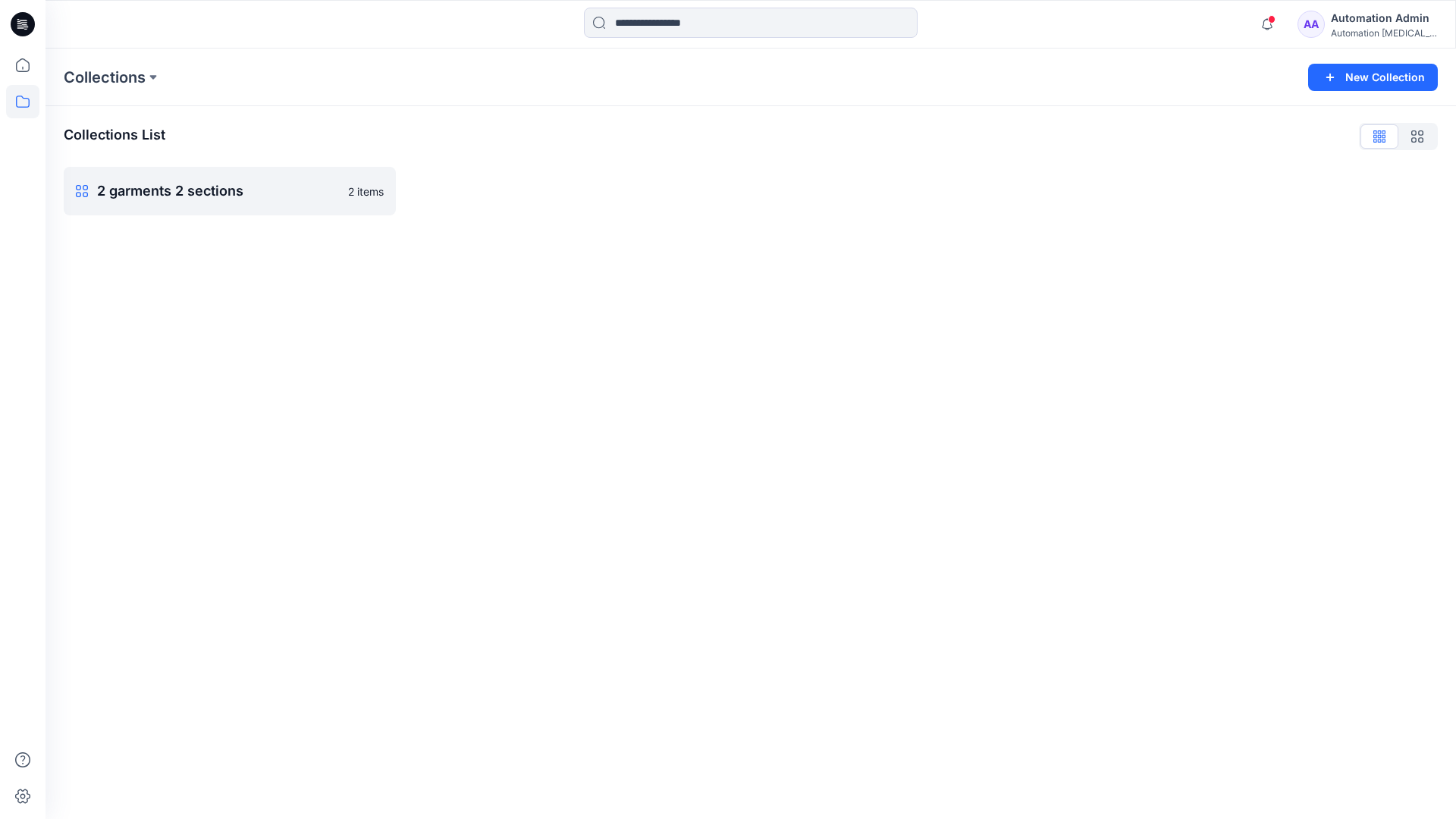
click at [1387, 29] on div "Automation [MEDICAL_DATA]..." at bounding box center [1383, 33] width 106 height 11
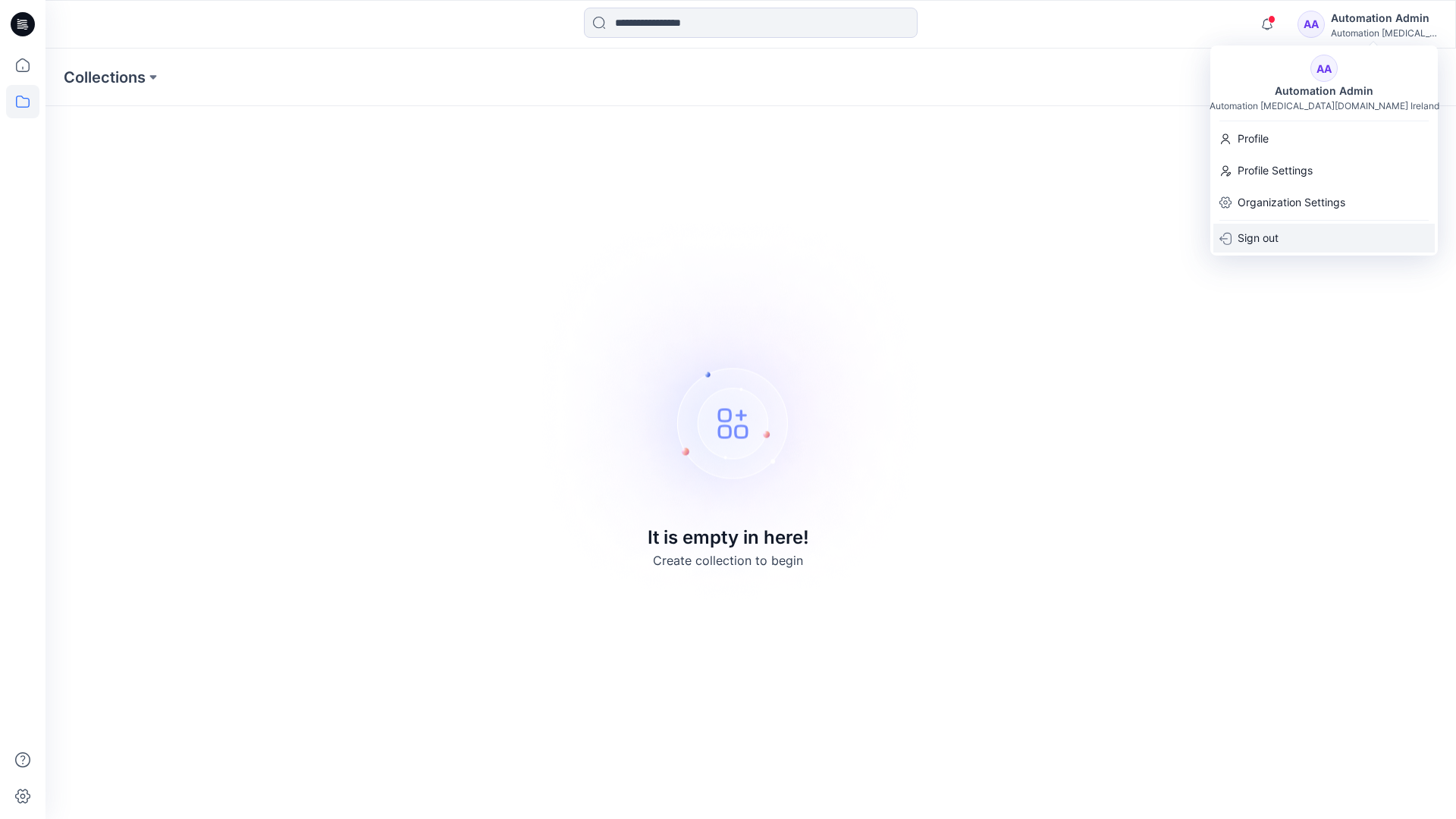
click at [1306, 244] on div "Sign out" at bounding box center [1324, 237] width 222 height 29
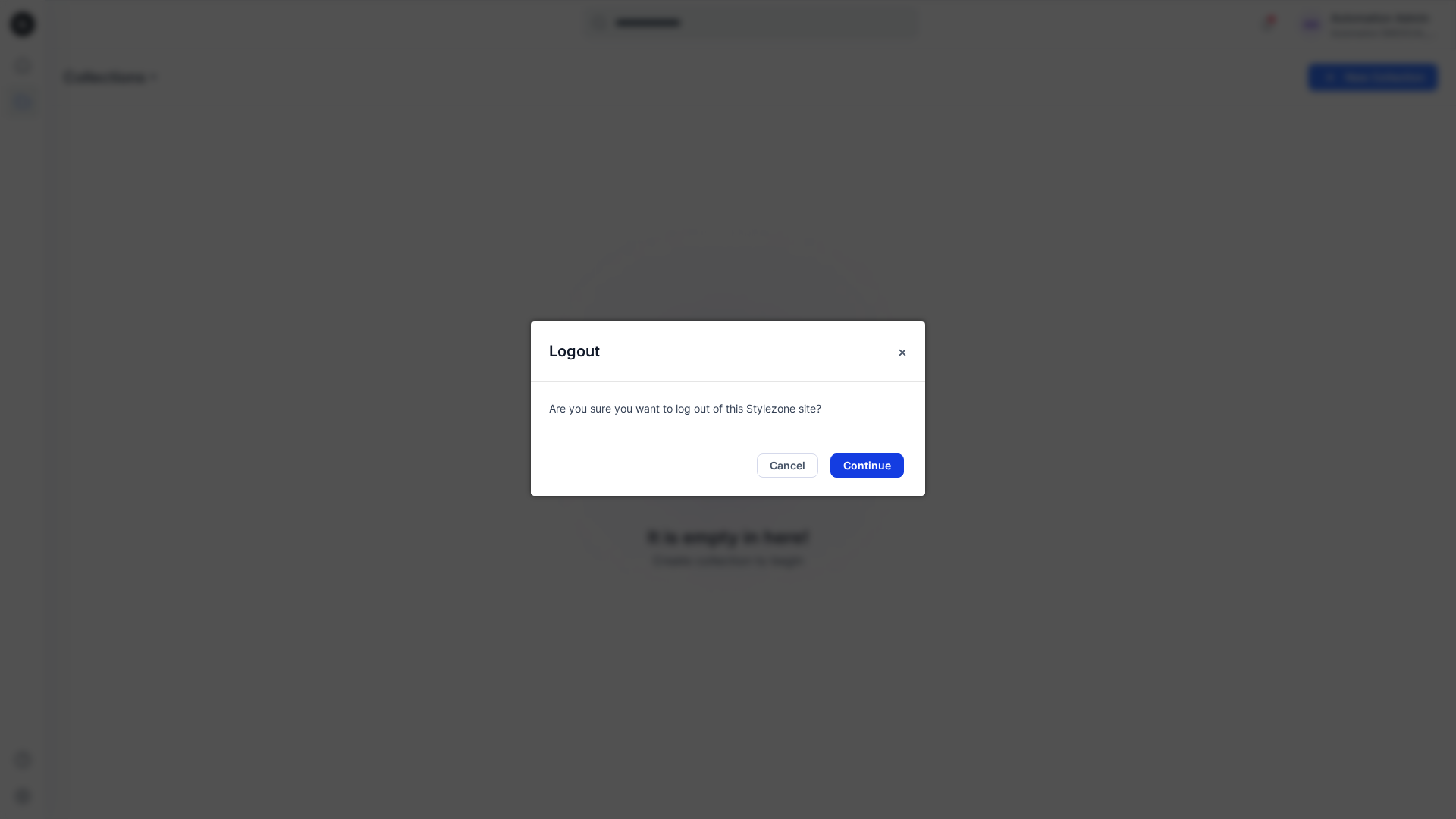
click at [875, 464] on button "Continue" at bounding box center [867, 465] width 74 height 24
